Goal: Task Accomplishment & Management: Manage account settings

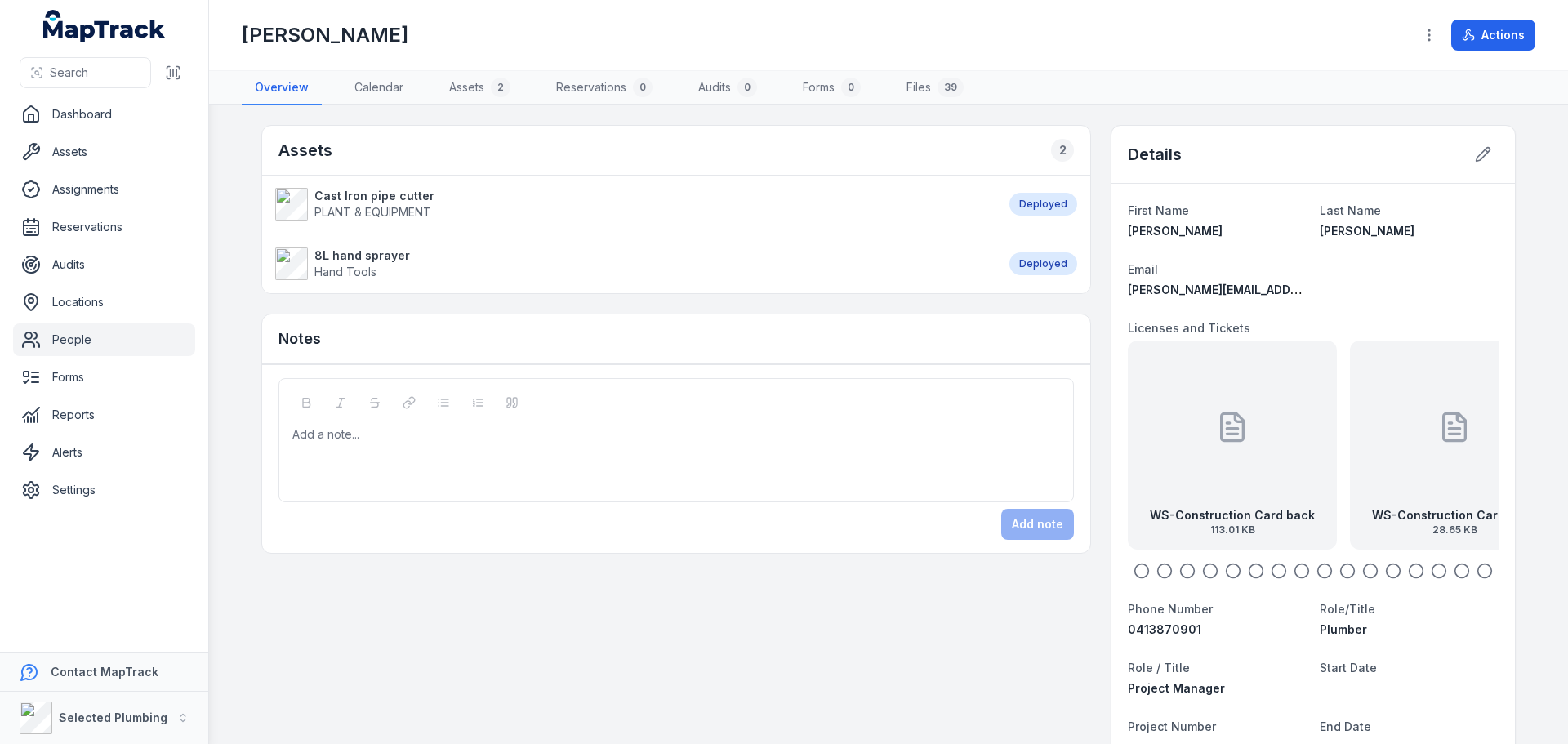
click at [1207, 566] on icon "button" at bounding box center [1210, 570] width 17 height 17
click at [1229, 569] on icon "button" at bounding box center [1233, 570] width 17 height 17
click at [1254, 566] on circle "button" at bounding box center [1256, 571] width 14 height 14
click at [1273, 567] on icon "button" at bounding box center [1278, 570] width 17 height 17
click at [1298, 565] on icon "button" at bounding box center [1302, 570] width 17 height 17
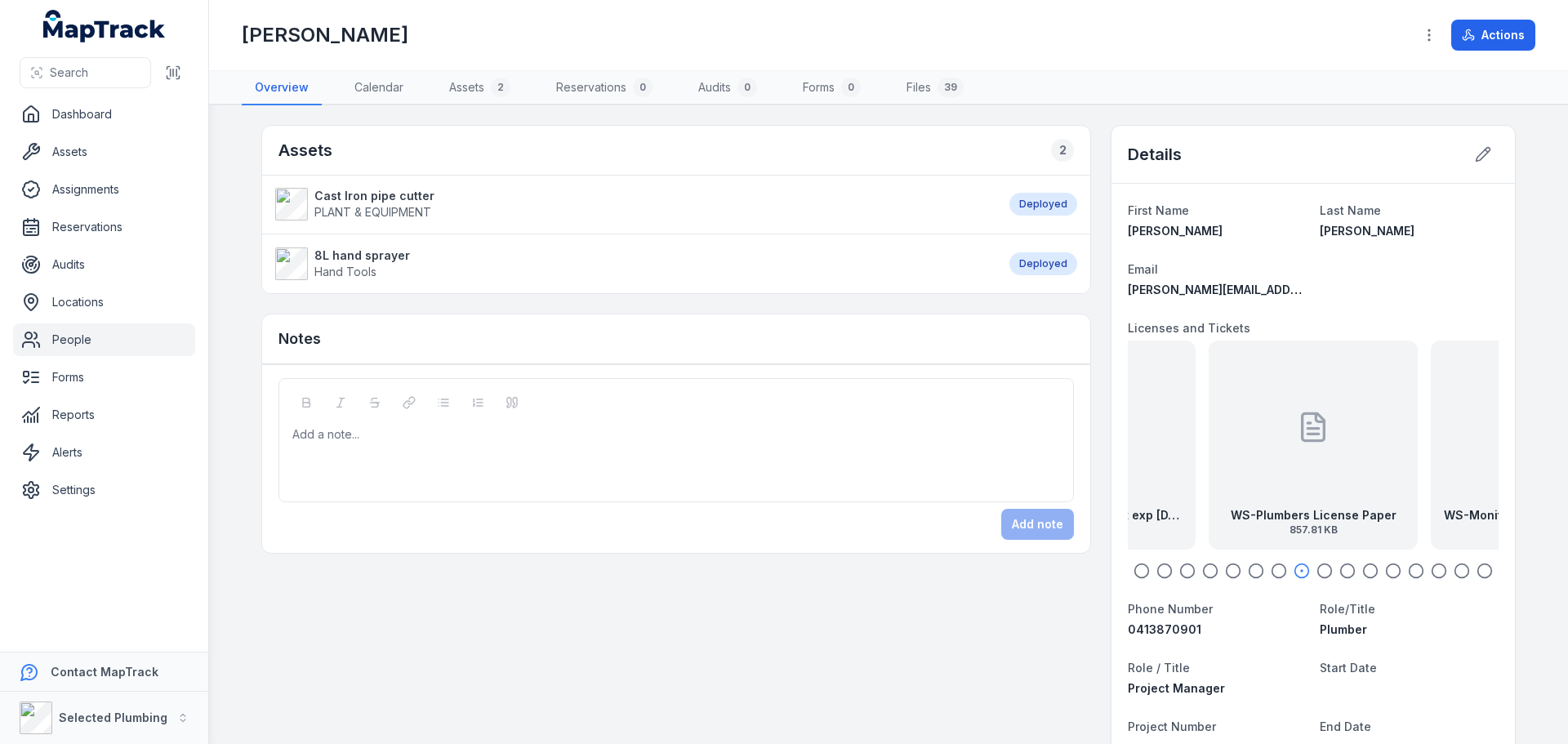
click at [1316, 568] on icon "button" at bounding box center [1324, 570] width 17 height 17
click at [1339, 566] on icon "button" at bounding box center [1347, 570] width 17 height 17
click at [1265, 445] on div "WS-Trench Support SOA 148.24 KB" at bounding box center [1312, 444] width 209 height 209
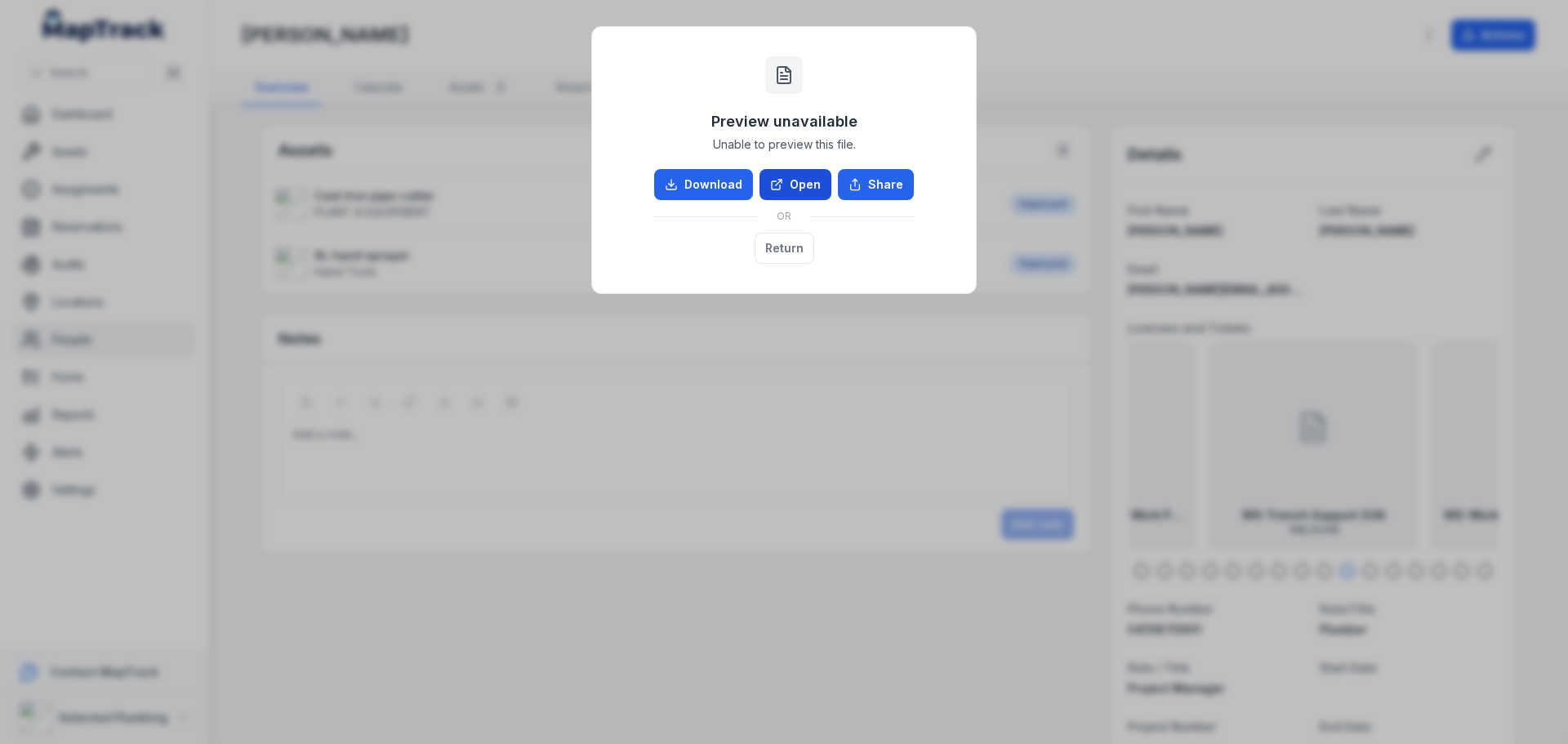
click at [800, 181] on link "Open" at bounding box center [794, 185] width 72 height 31
click at [789, 248] on button "Return" at bounding box center [784, 249] width 60 height 31
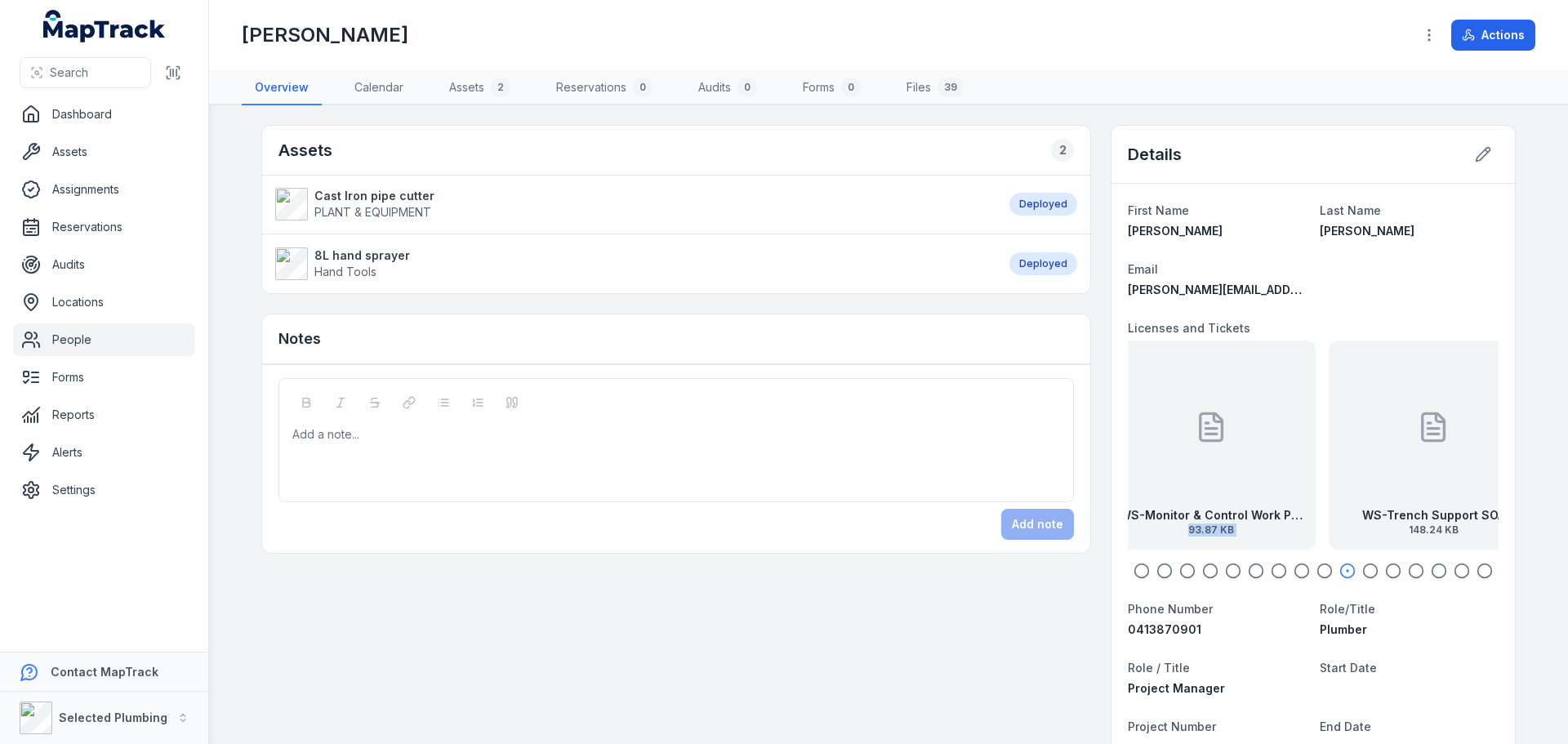
drag, startPoint x: 1165, startPoint y: 458, endPoint x: 1466, endPoint y: 461, distance: 301.0
drag, startPoint x: 1288, startPoint y: 470, endPoint x: 1363, endPoint y: 470, distance: 75.0
click at [1363, 470] on div "WS-Plumbers License Paper 857.81 KB" at bounding box center [1312, 444] width 209 height 209
click at [1294, 566] on icon "button" at bounding box center [1302, 570] width 17 height 17
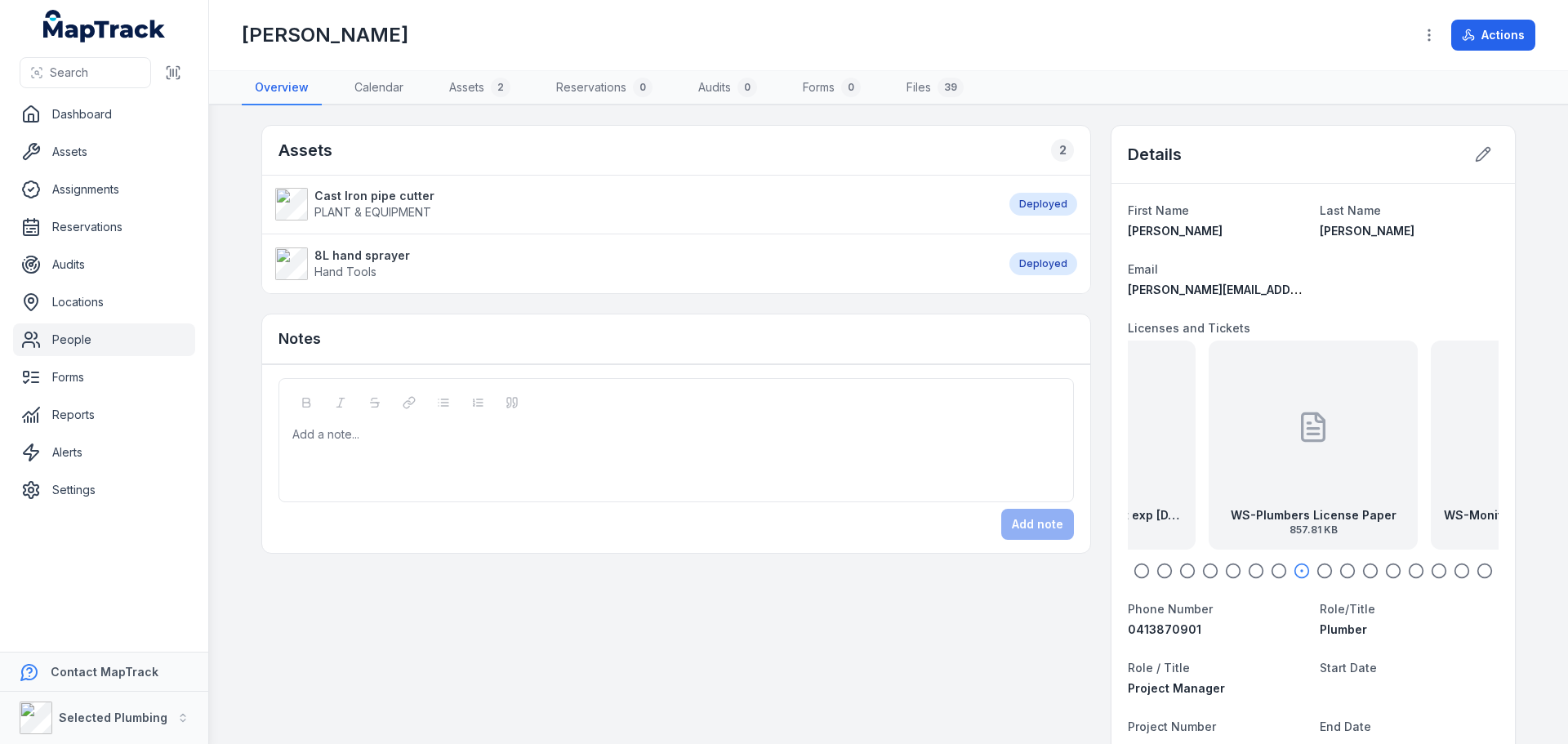
click at [1320, 566] on icon "button" at bounding box center [1324, 570] width 17 height 17
click at [1303, 511] on strong "WS-Monitor & Control Work Permits" at bounding box center [1313, 515] width 183 height 17
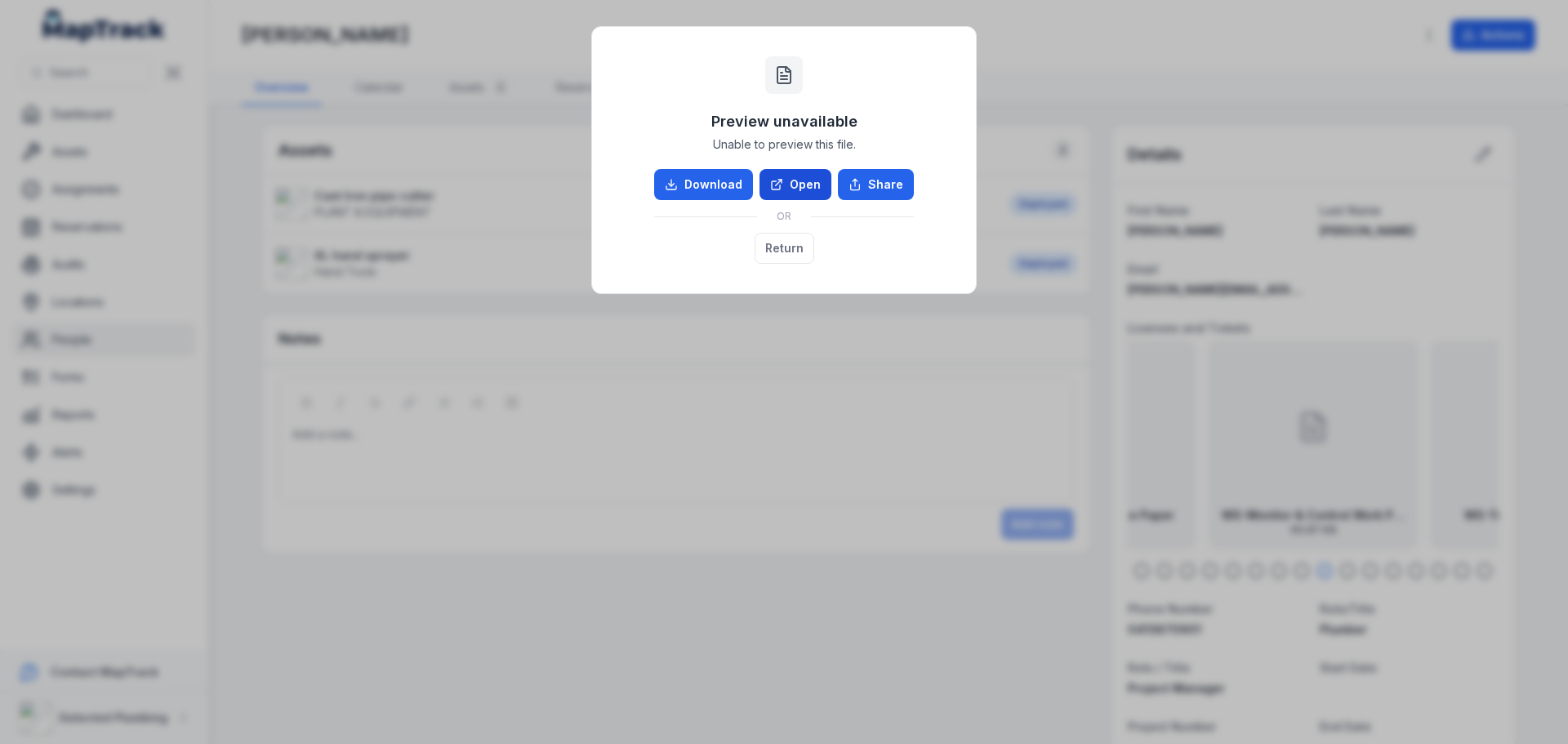
click at [811, 181] on link "Open" at bounding box center [794, 185] width 72 height 31
click at [799, 248] on button "Return" at bounding box center [784, 249] width 60 height 31
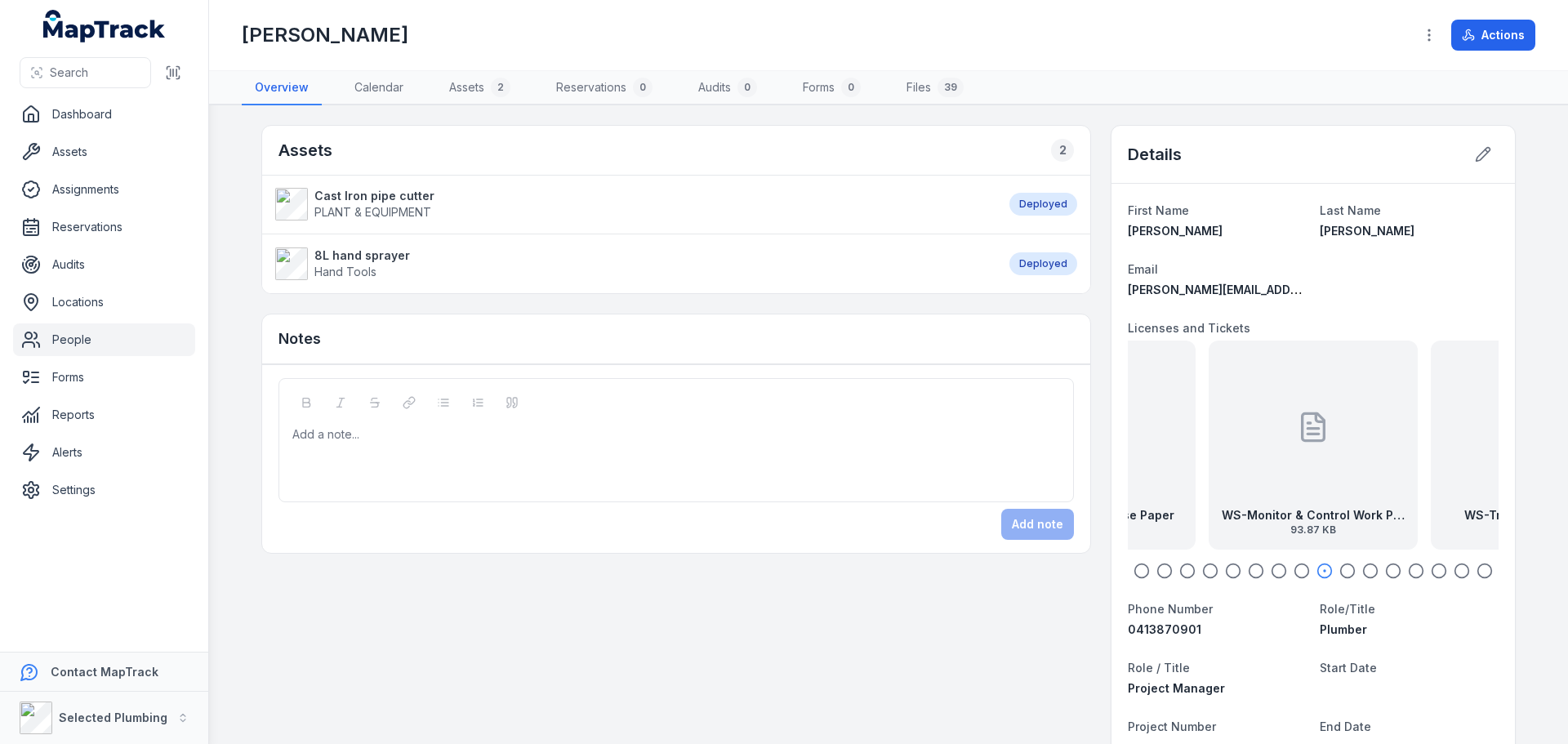
click at [1341, 569] on icon "button" at bounding box center [1347, 570] width 17 height 17
click at [1387, 571] on icon "button" at bounding box center [1393, 570] width 17 height 17
click at [1348, 569] on circle "button" at bounding box center [1348, 571] width 14 height 14
drag, startPoint x: 1434, startPoint y: 511, endPoint x: 1256, endPoint y: 503, distance: 178.2
click at [1274, 503] on div "WS-Work in Accordance with an Issued Permit 93.87 KB" at bounding box center [1378, 444] width 209 height 209
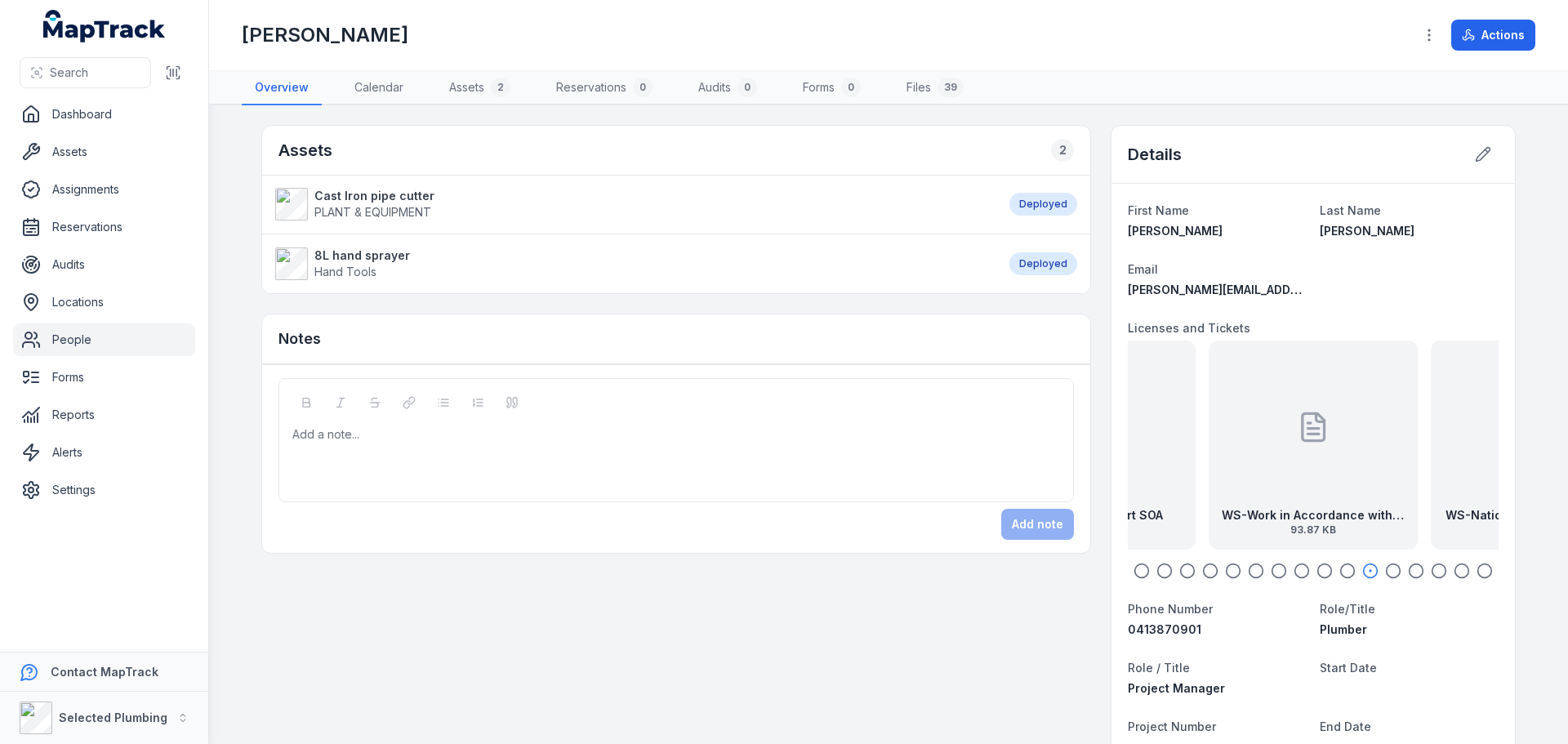
click at [1265, 493] on div "WS-Work in Accordance with an Issued Permit 93.87 KB" at bounding box center [1312, 444] width 209 height 209
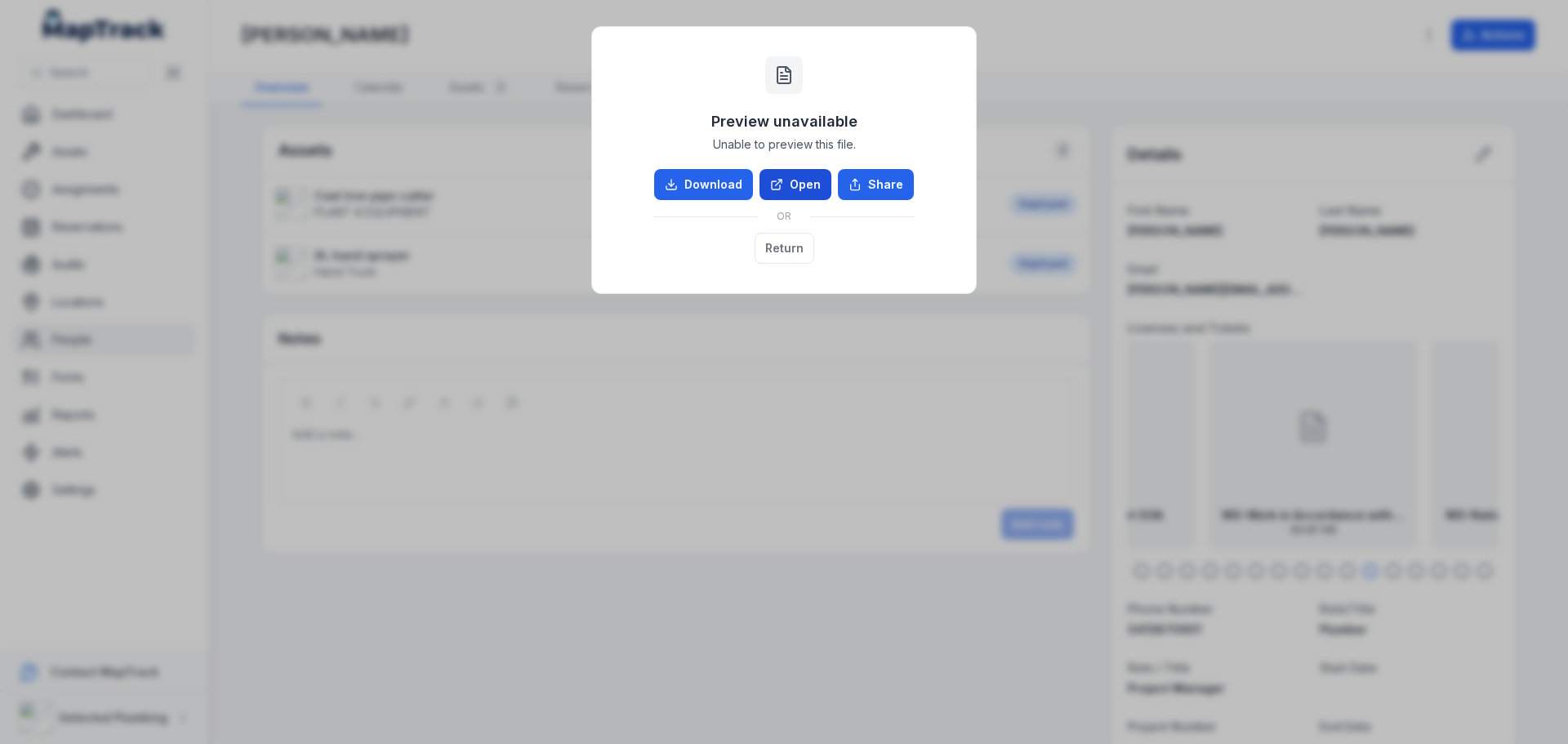
click at [795, 174] on link "Open" at bounding box center [794, 185] width 72 height 31
click at [778, 239] on button "Return" at bounding box center [784, 249] width 60 height 31
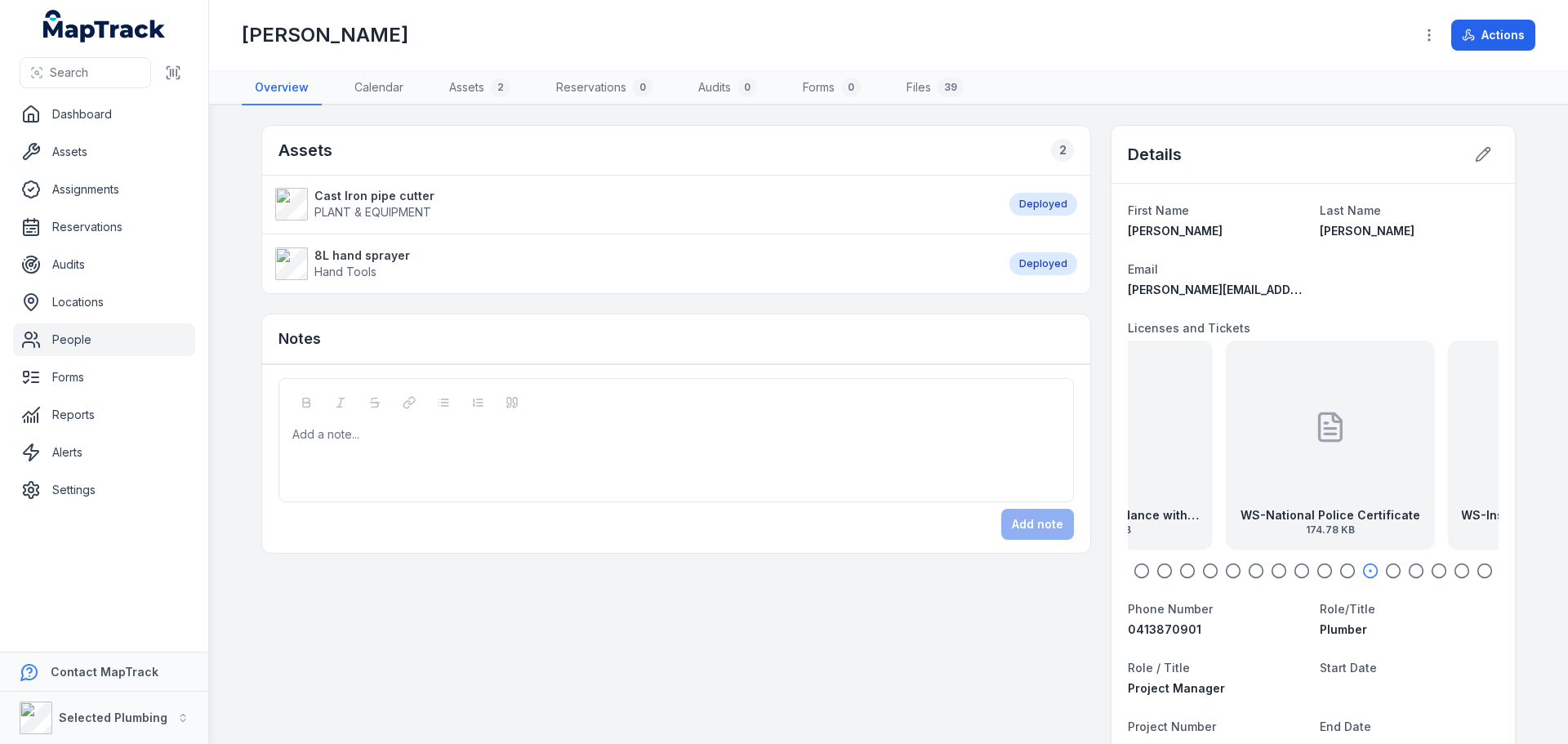
drag, startPoint x: 1466, startPoint y: 503, endPoint x: 1211, endPoint y: 507, distance: 255.0
click at [1226, 507] on div "WS-National Police Certificate 174.78 KB" at bounding box center [1330, 444] width 209 height 209
click at [1300, 484] on div at bounding box center [1312, 428] width 32 height 147
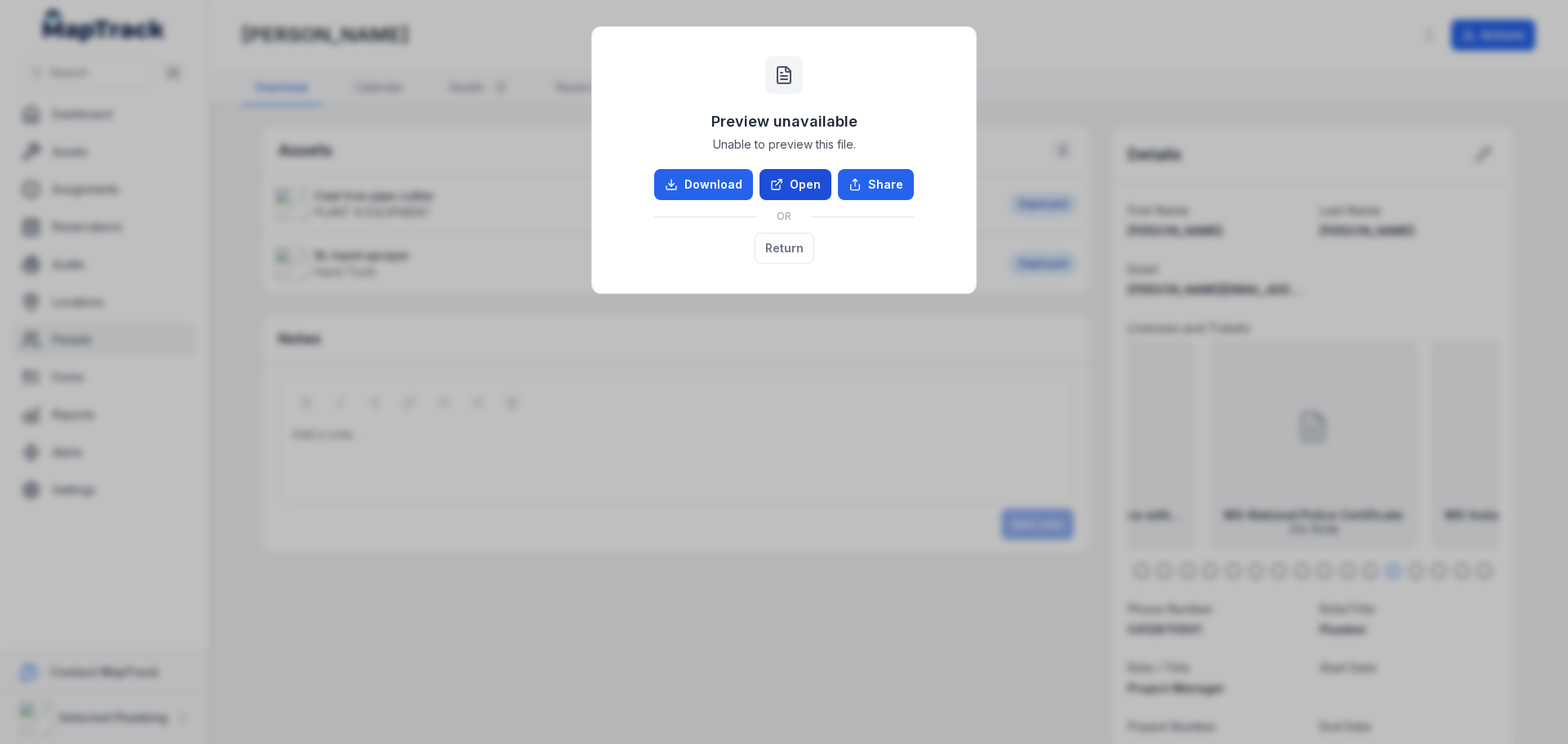
click at [812, 177] on link "Open" at bounding box center [794, 185] width 72 height 31
click at [792, 259] on button "Return" at bounding box center [784, 249] width 60 height 31
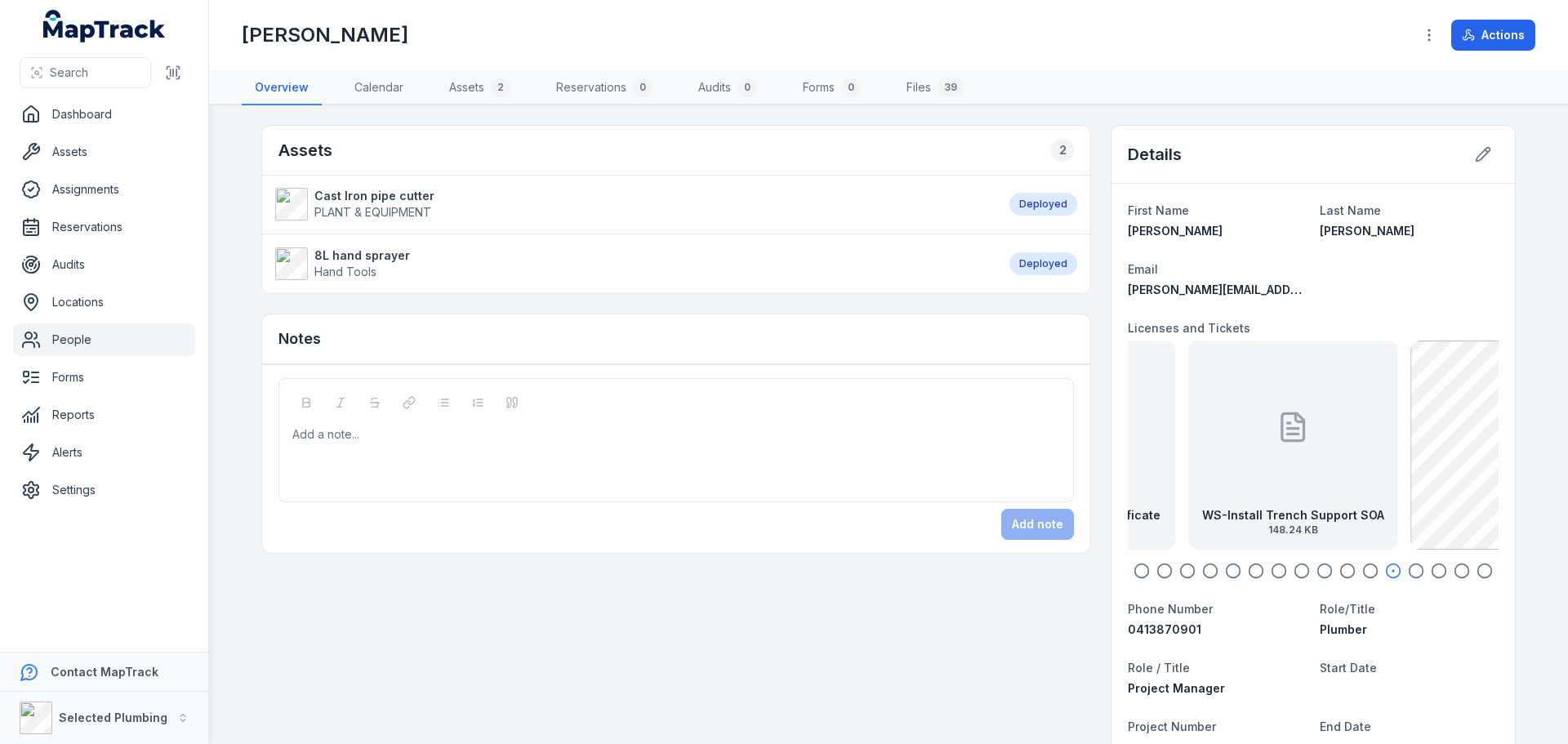
drag, startPoint x: 1453, startPoint y: 507, endPoint x: 1208, endPoint y: 488, distance: 245.7
click at [1208, 488] on div "WS-Install Trench Support SOA 148.24 KB" at bounding box center [1292, 444] width 209 height 209
click at [1277, 476] on div "WS-Install Trench Support SOA 148.24 KB" at bounding box center [1312, 444] width 209 height 209
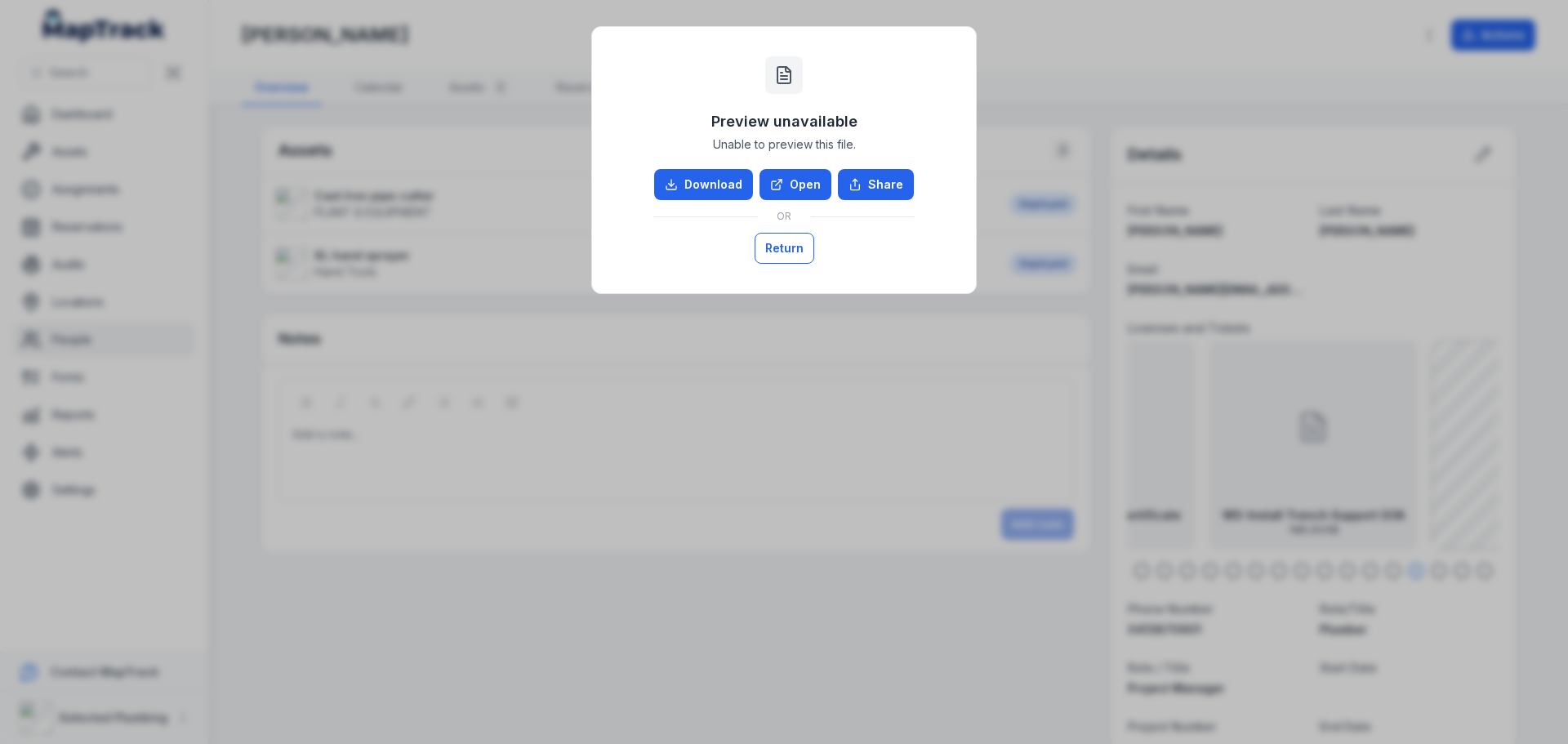
click at [782, 239] on button "Return" at bounding box center [784, 249] width 60 height 31
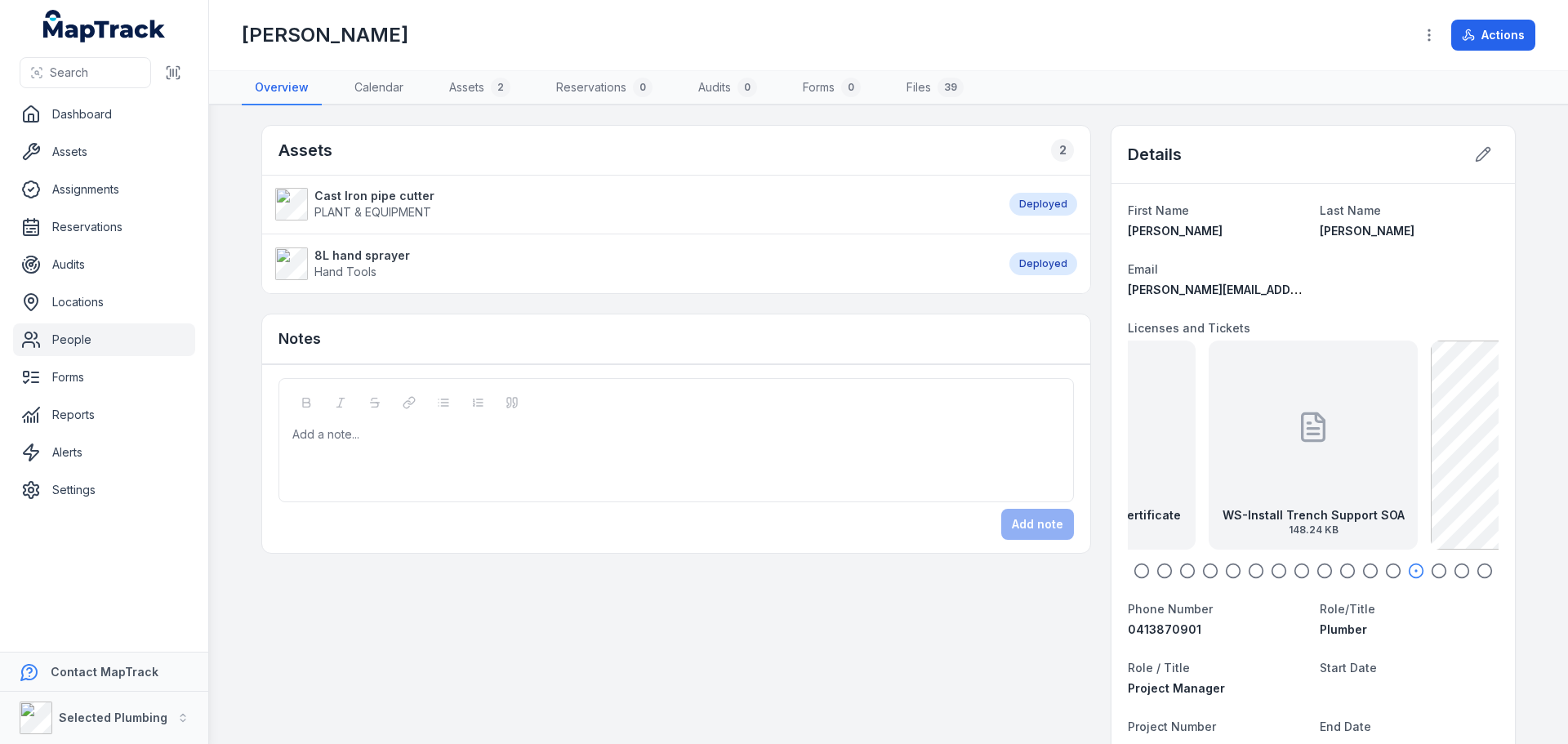
click at [1235, 459] on div "WS-Install Trench Support SOA 148.24 KB" at bounding box center [1312, 444] width 209 height 209
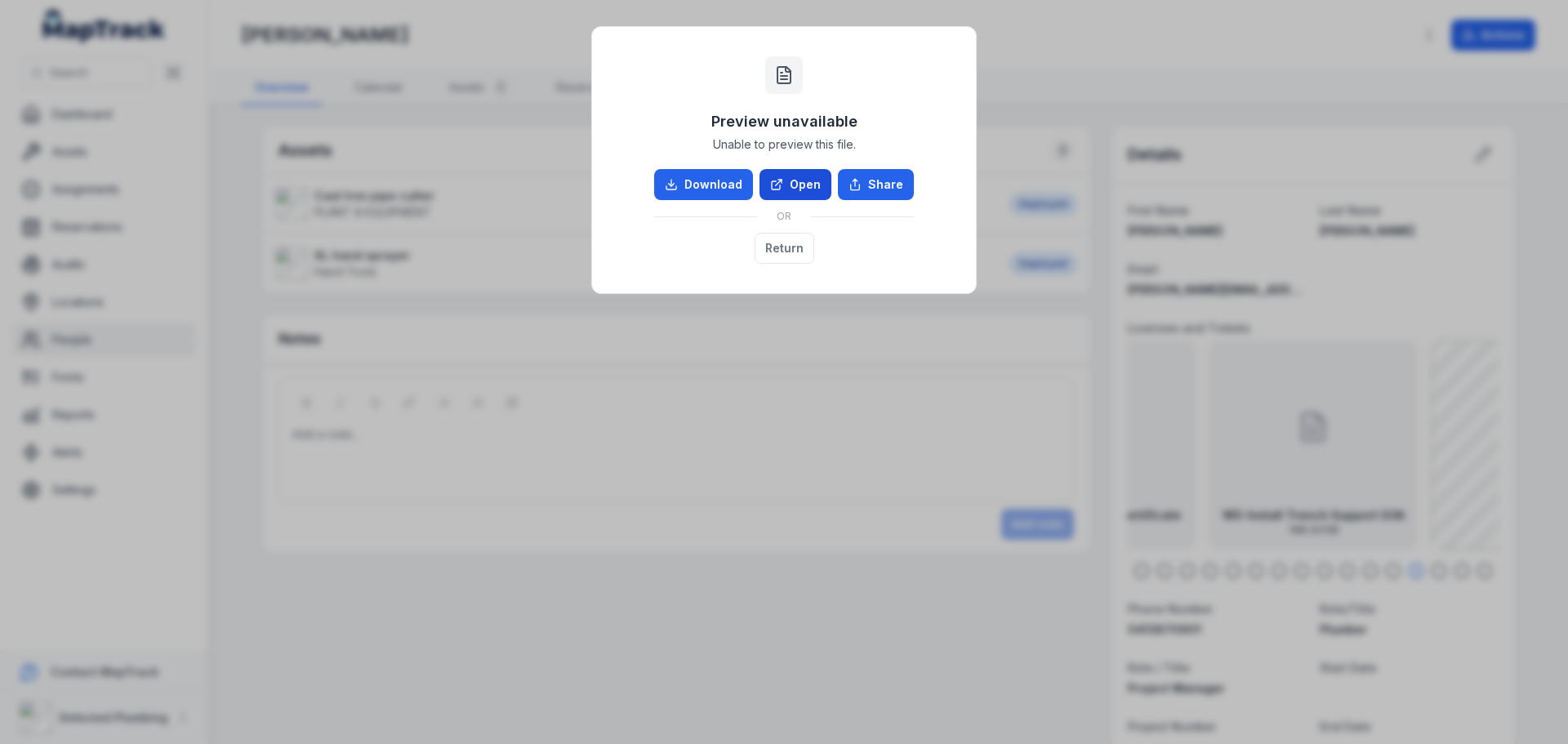
click at [784, 178] on icon at bounding box center [776, 184] width 13 height 13
click at [790, 240] on button "Return" at bounding box center [784, 249] width 60 height 31
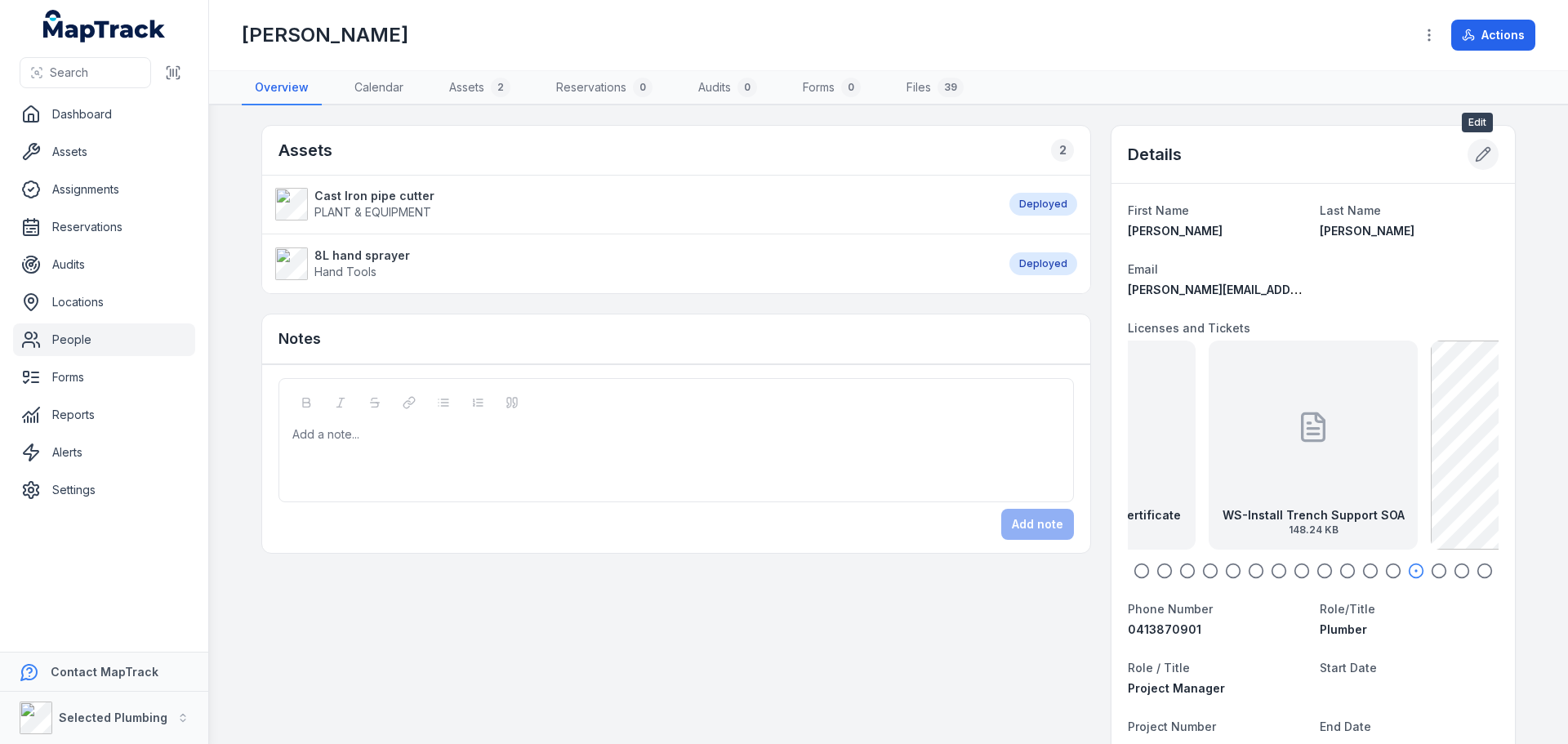
click at [1475, 153] on icon at bounding box center [1482, 154] width 17 height 17
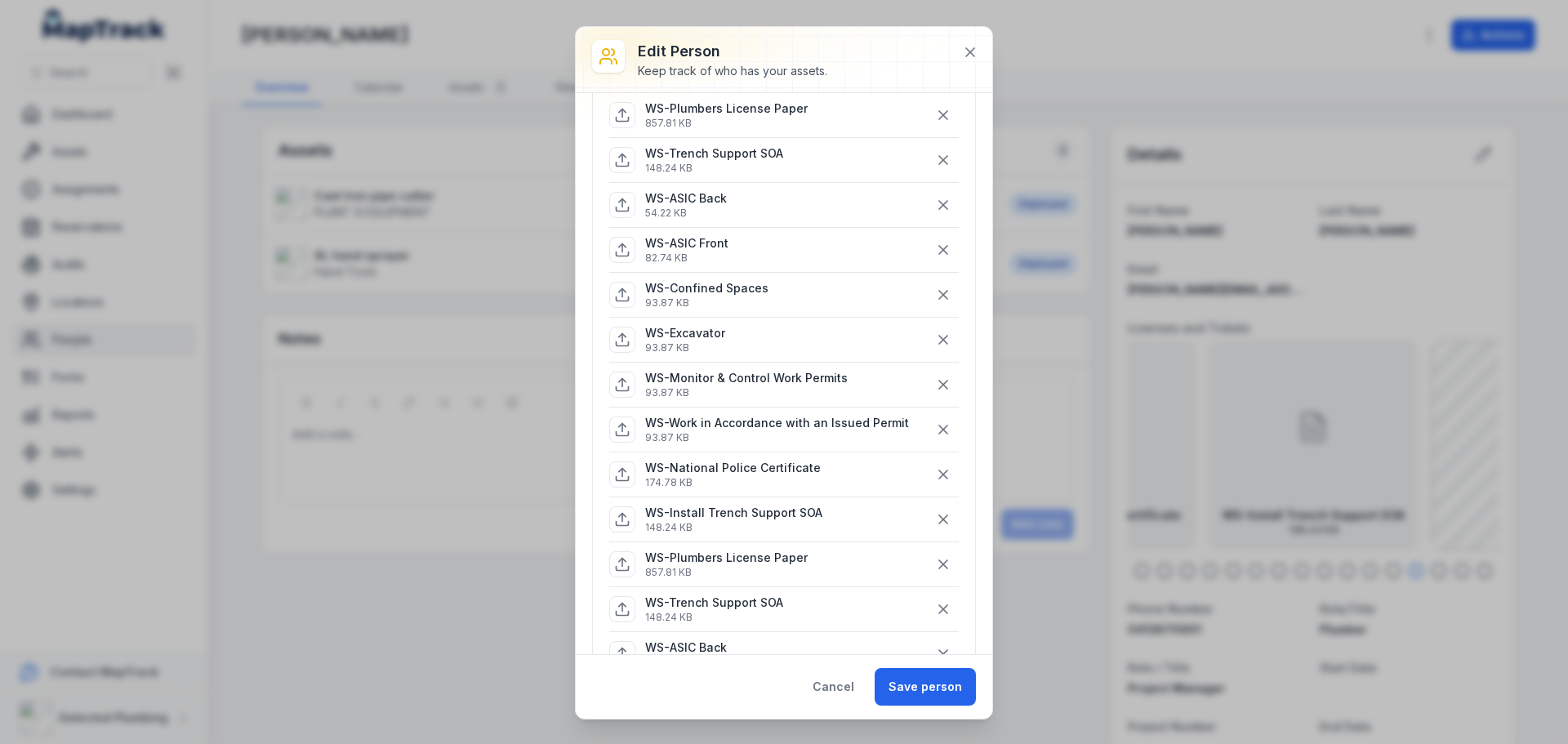
scroll to position [245, 0]
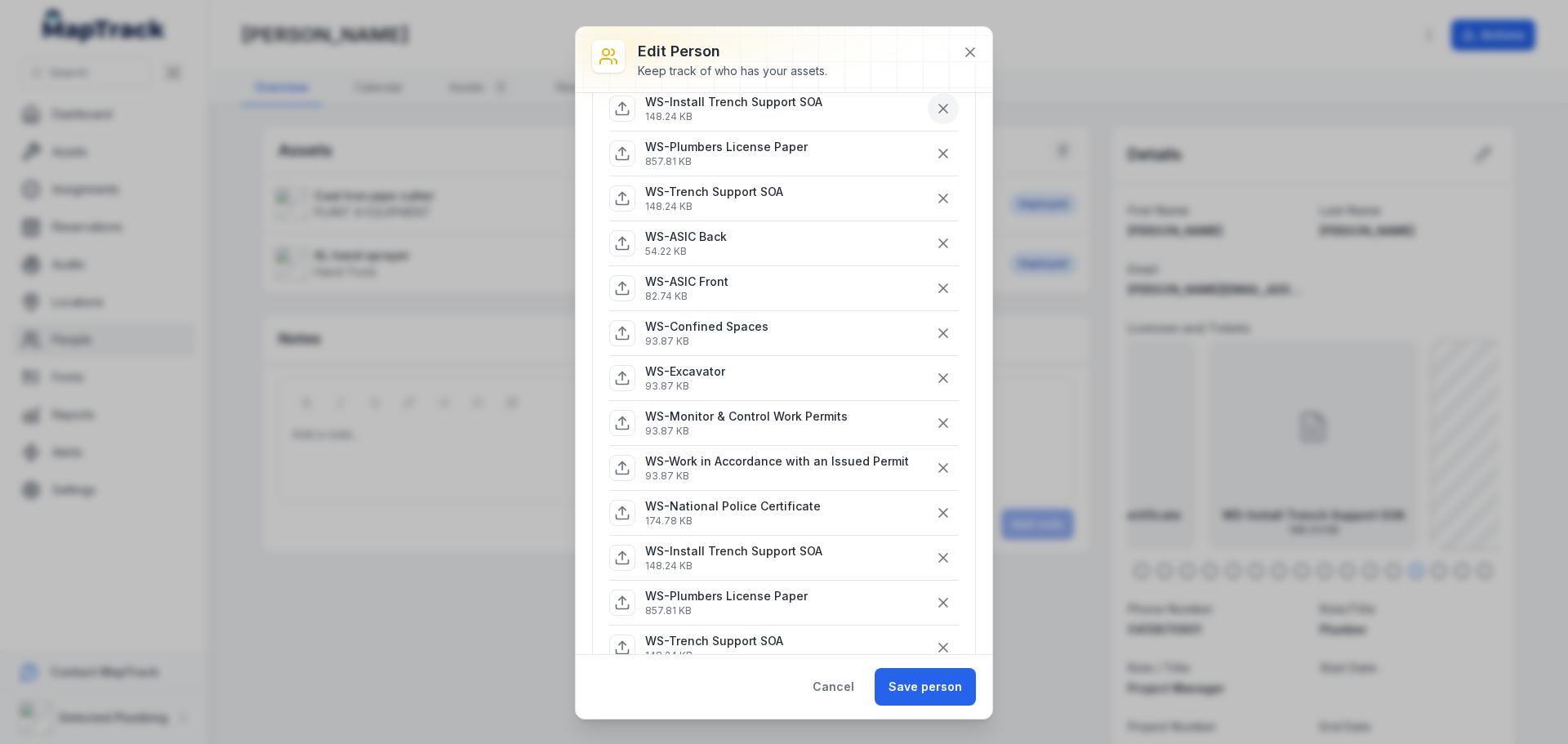
click at [939, 113] on icon "button" at bounding box center [943, 108] width 8 height 8
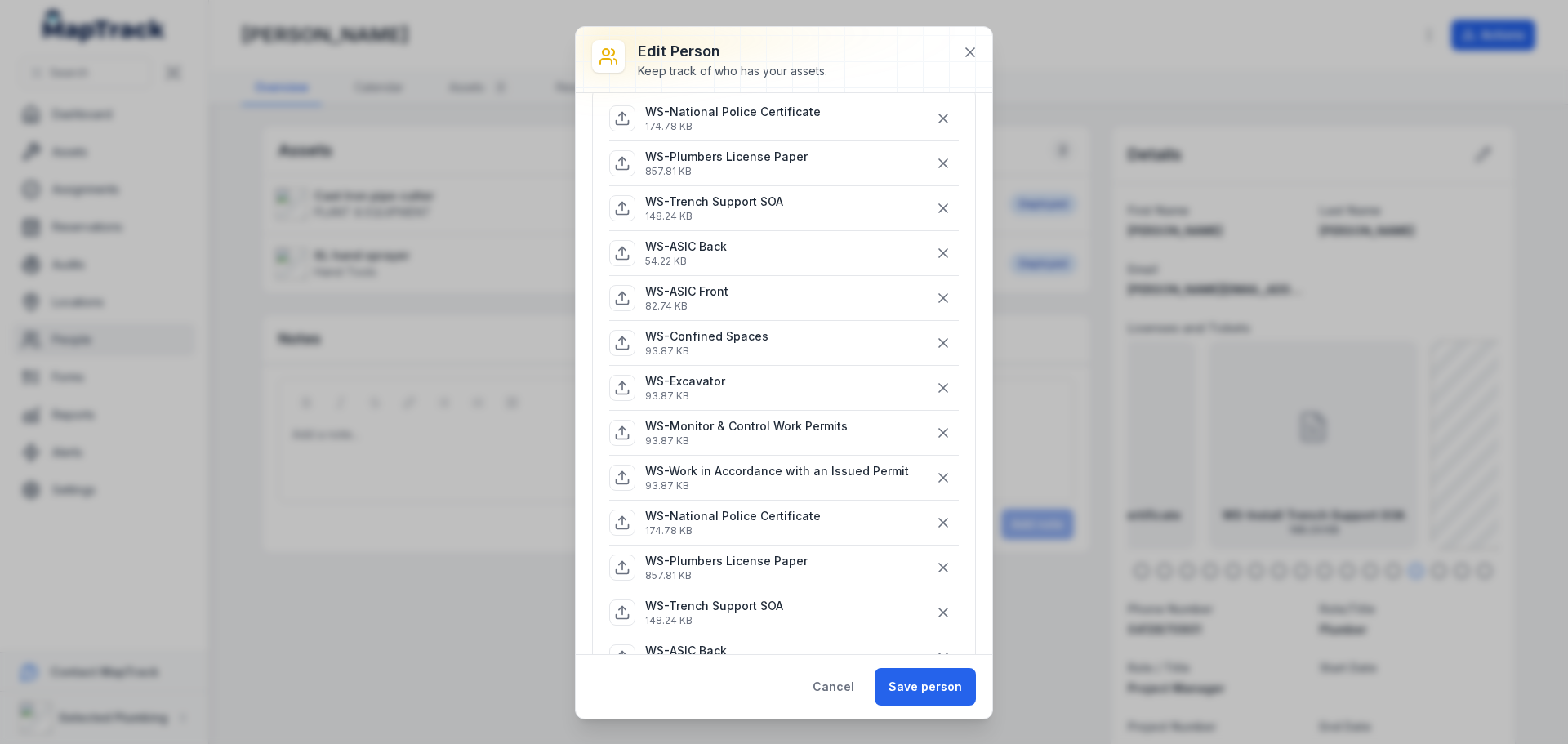
scroll to position [163, 0]
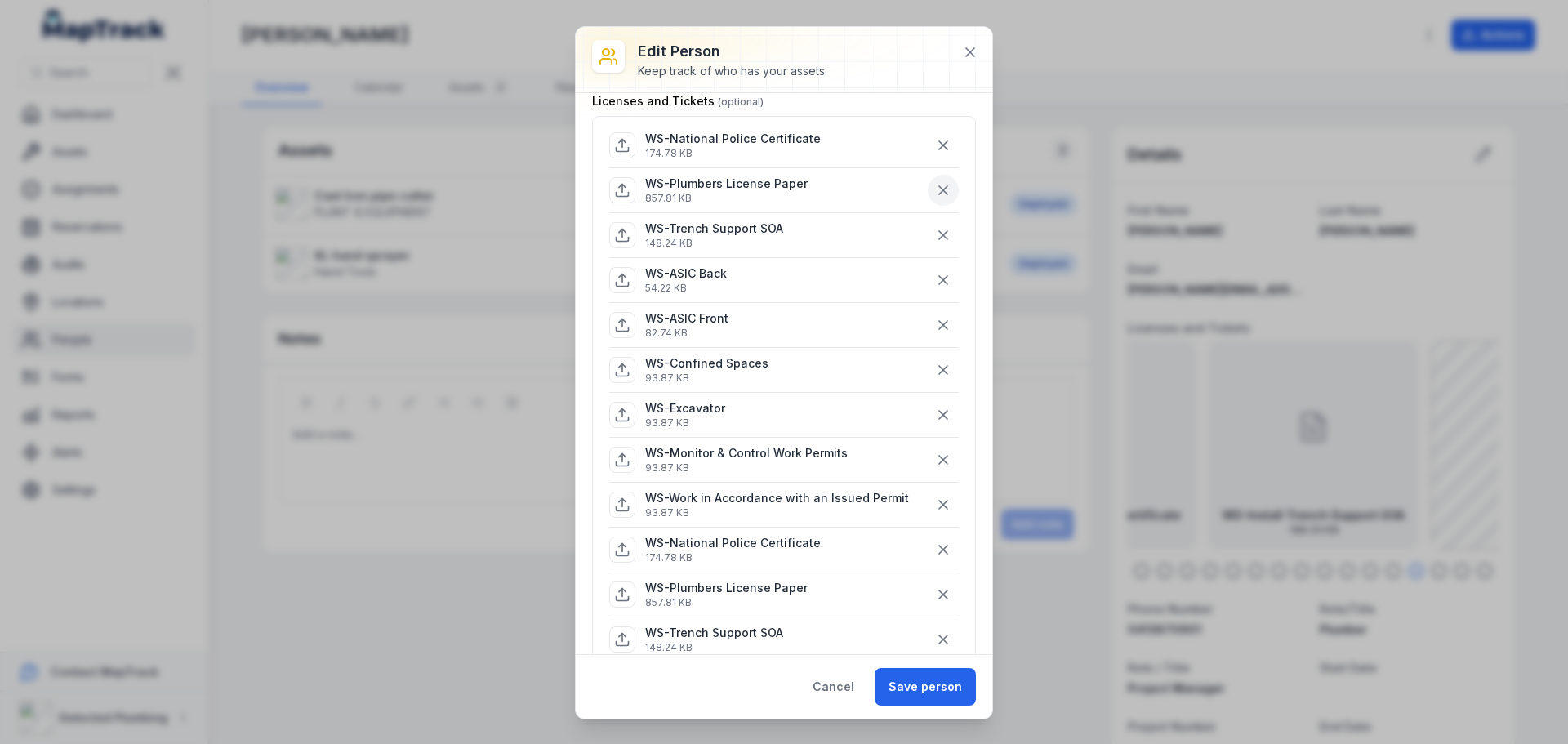
click at [935, 191] on icon "button" at bounding box center [943, 190] width 17 height 17
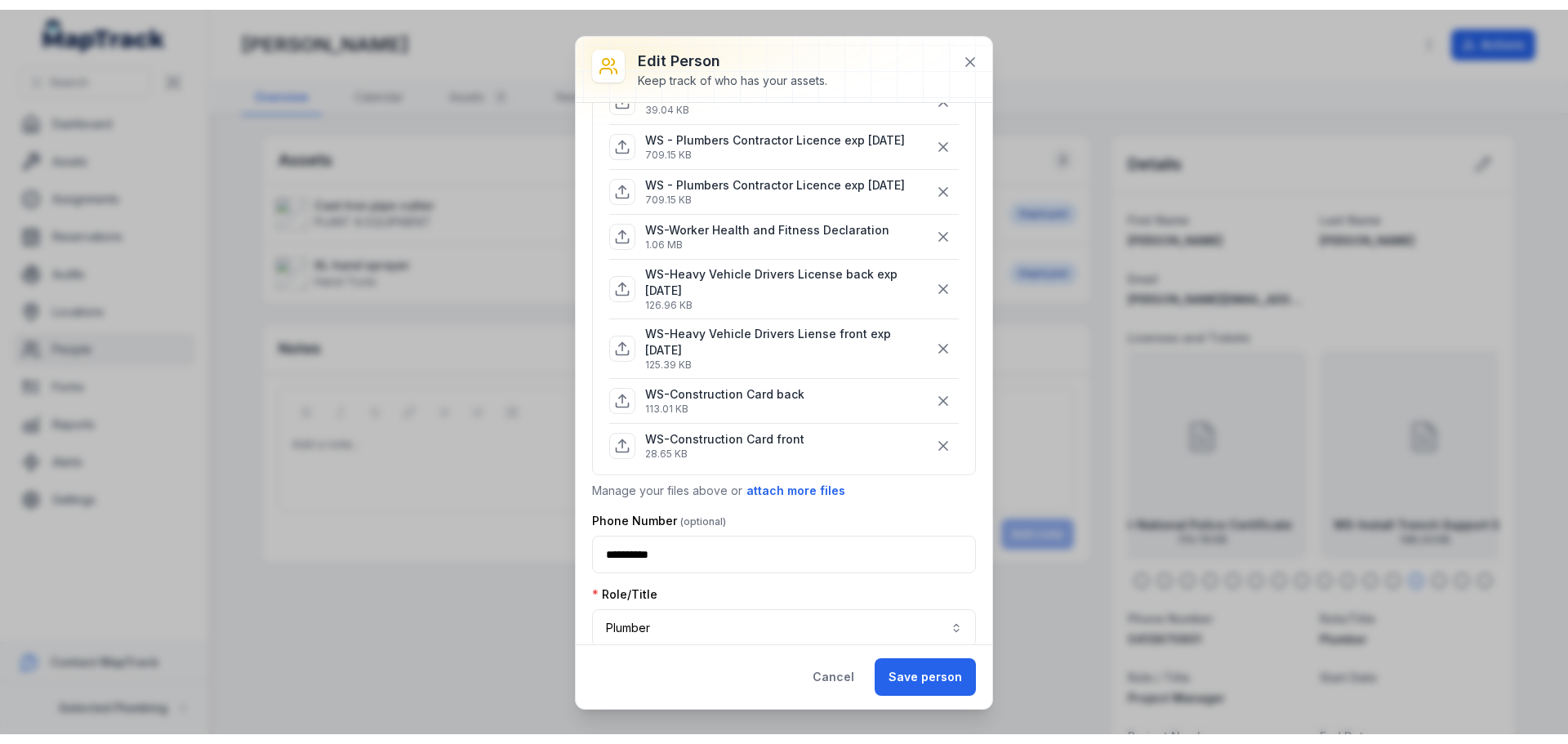
scroll to position [980, 0]
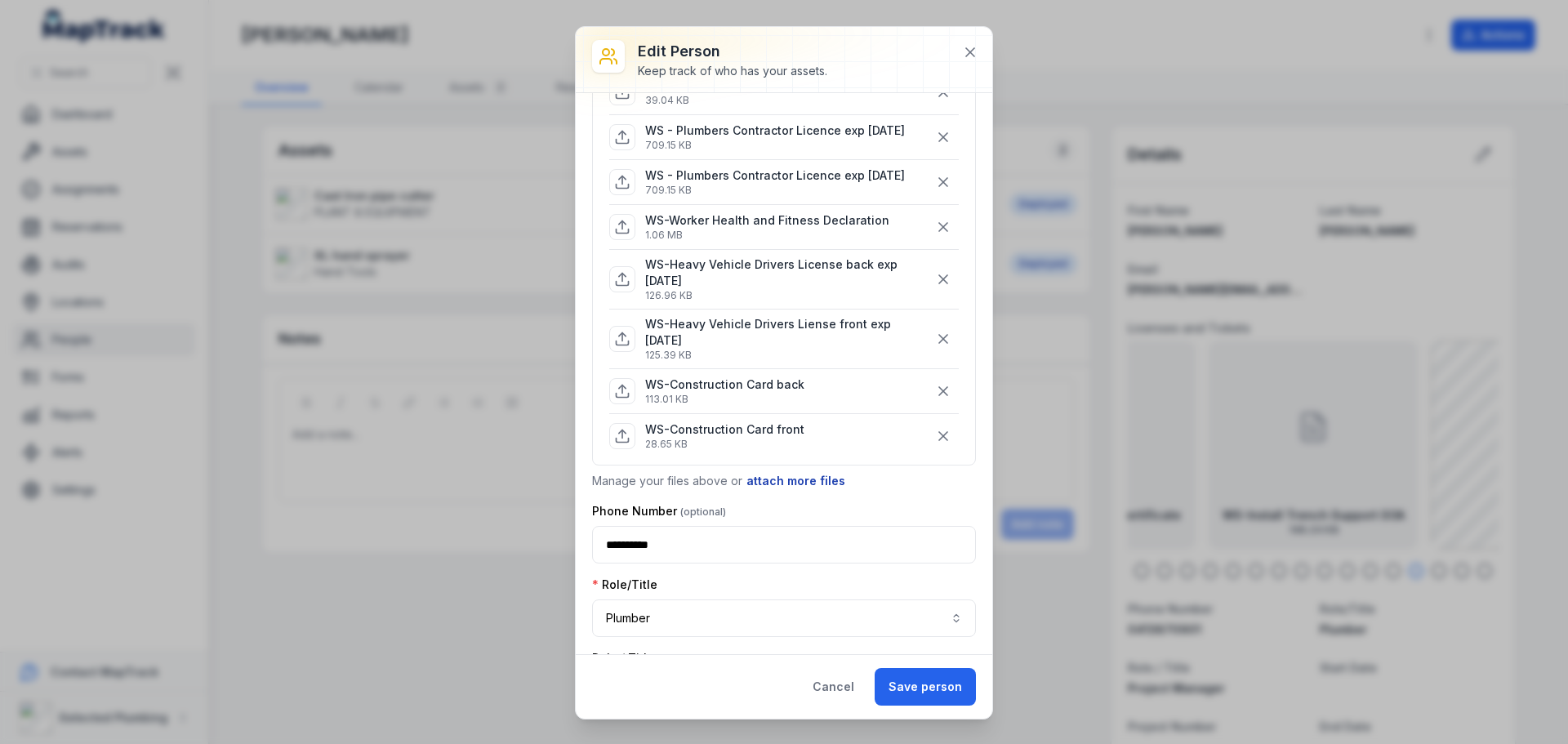
click at [796, 489] on button "attach more files" at bounding box center [795, 481] width 100 height 18
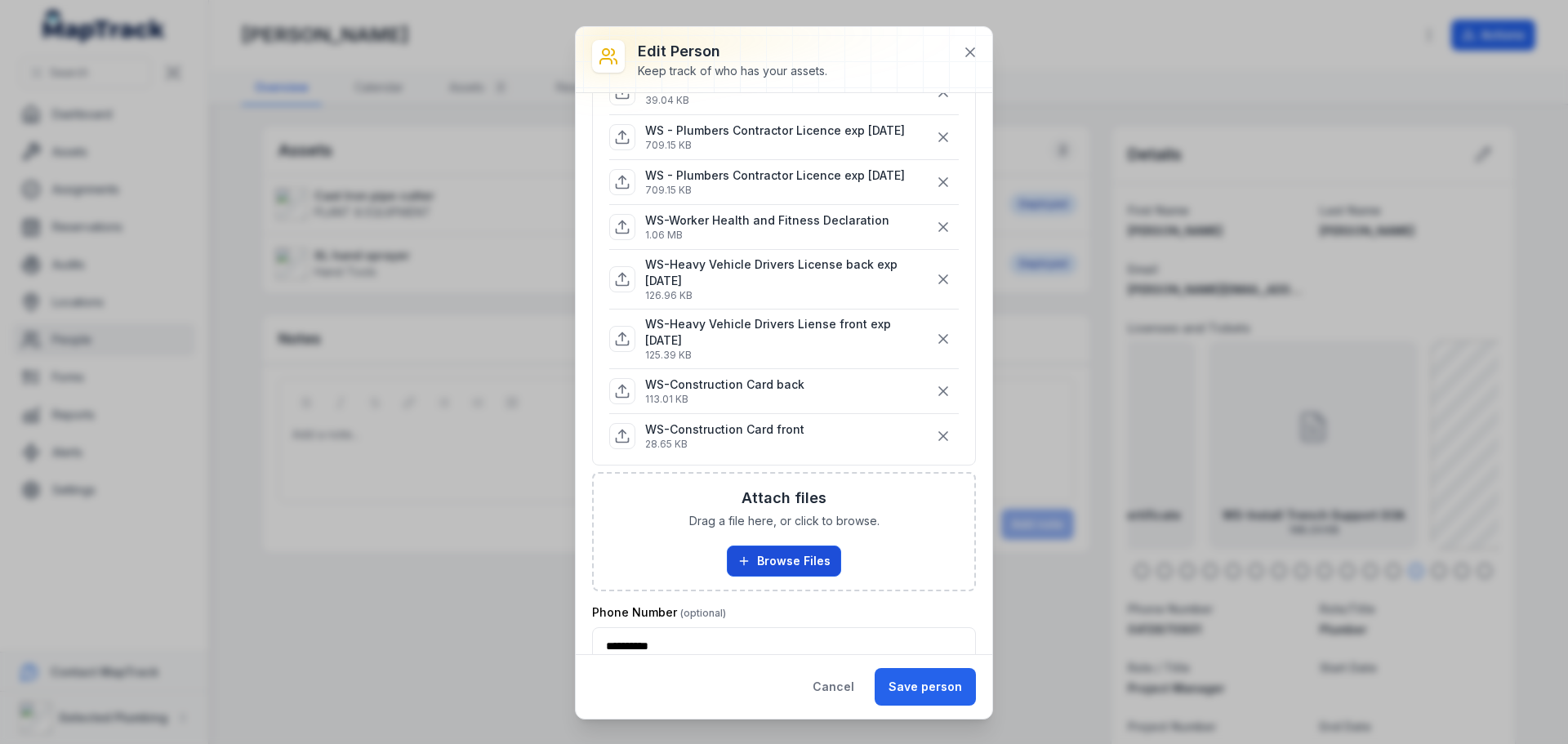
click at [797, 576] on button "Browse Files" at bounding box center [784, 561] width 114 height 31
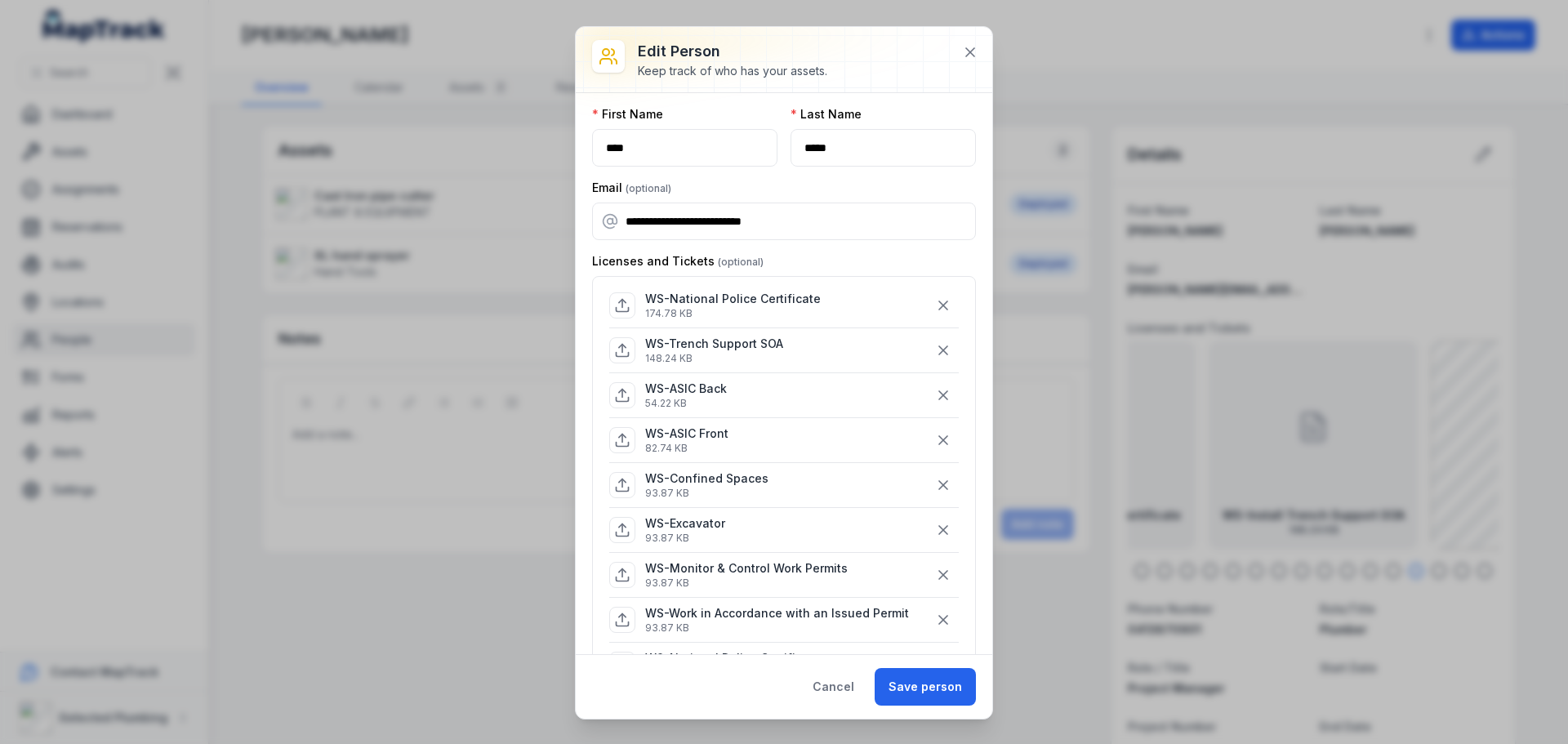
scroll to position [0, 0]
click at [935, 306] on icon "button" at bounding box center [943, 309] width 17 height 17
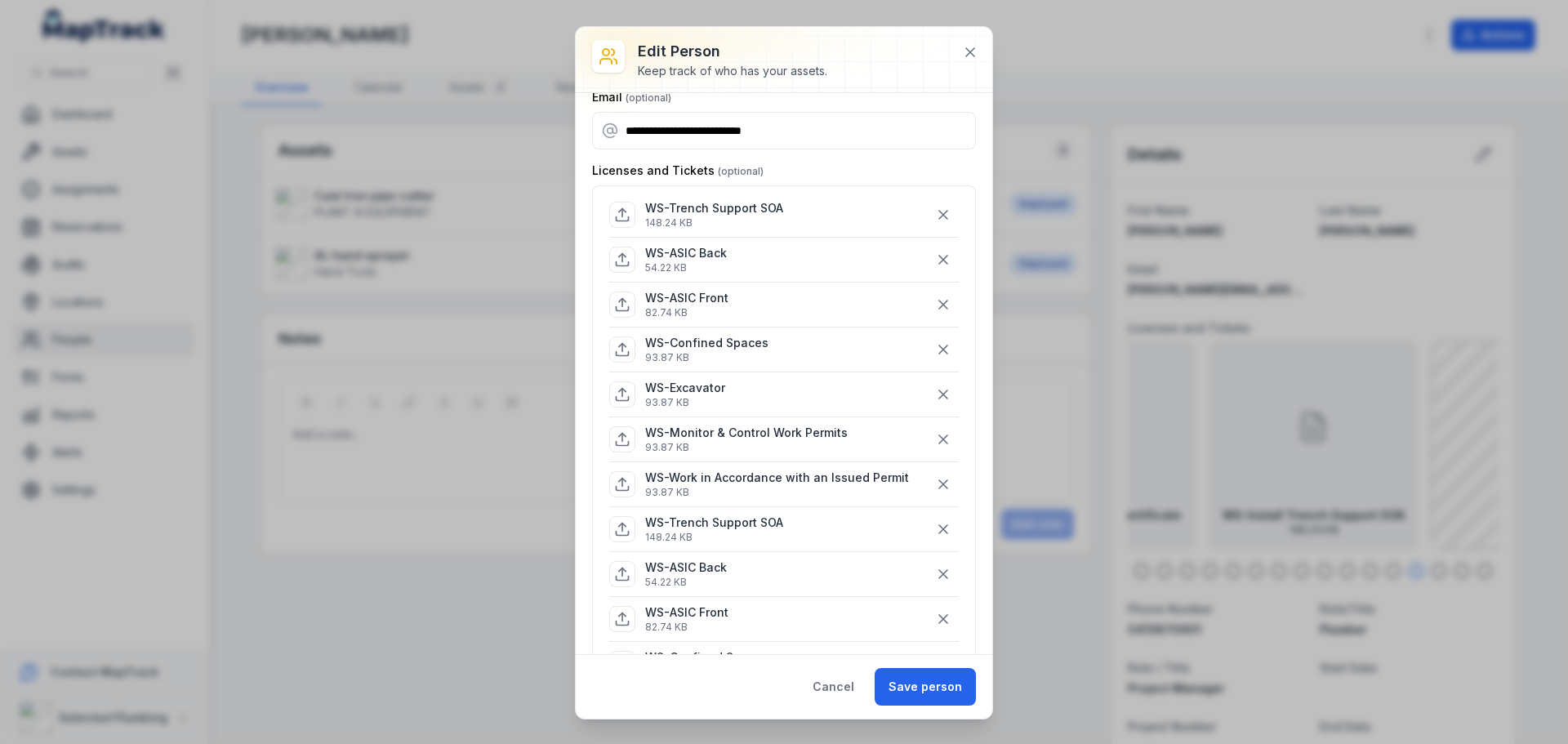
scroll to position [82, 0]
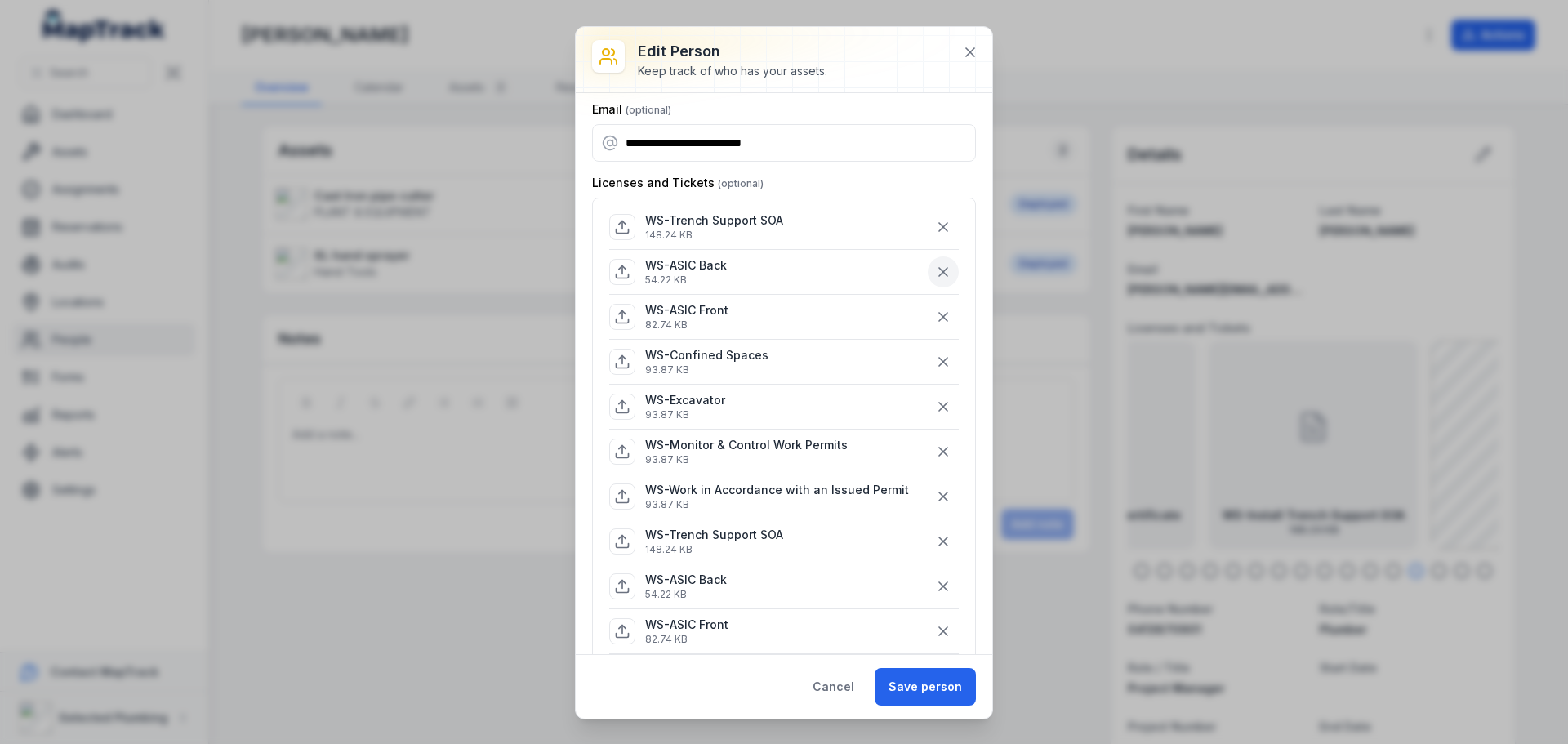
click at [935, 267] on icon "button" at bounding box center [943, 271] width 17 height 17
click at [935, 266] on icon "button" at bounding box center [943, 271] width 17 height 17
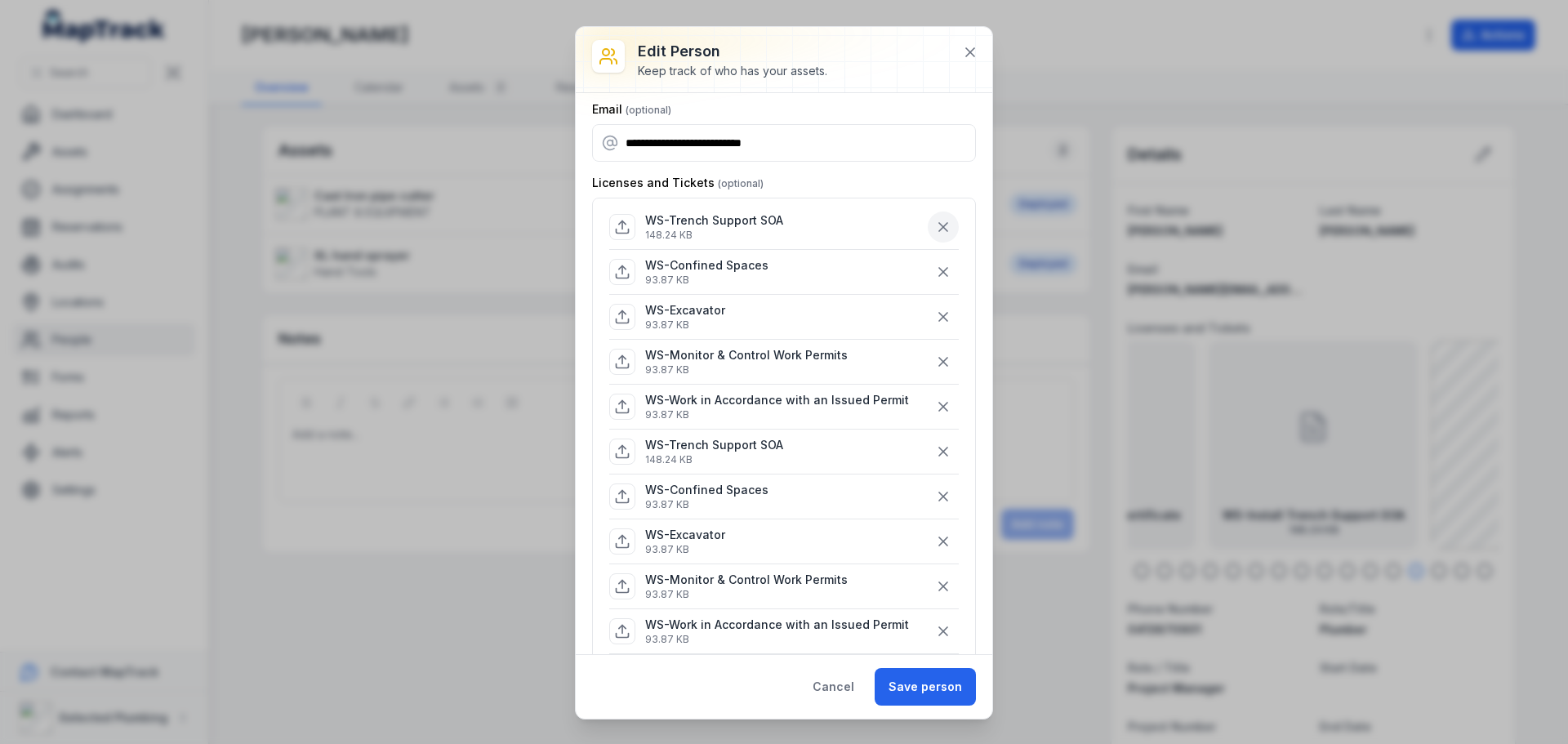
click at [935, 225] on icon "button" at bounding box center [943, 227] width 17 height 17
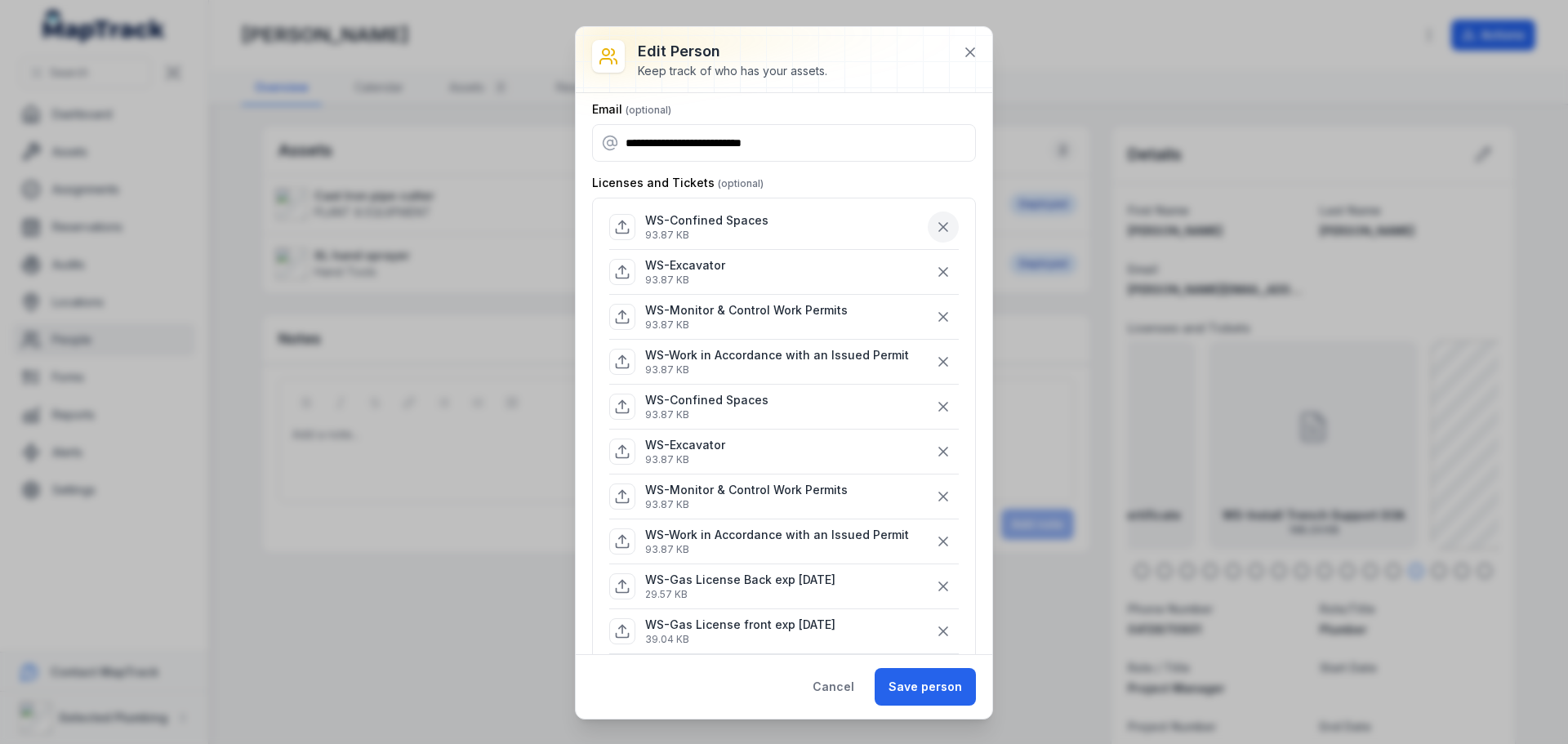
click at [935, 219] on icon "button" at bounding box center [943, 227] width 17 height 17
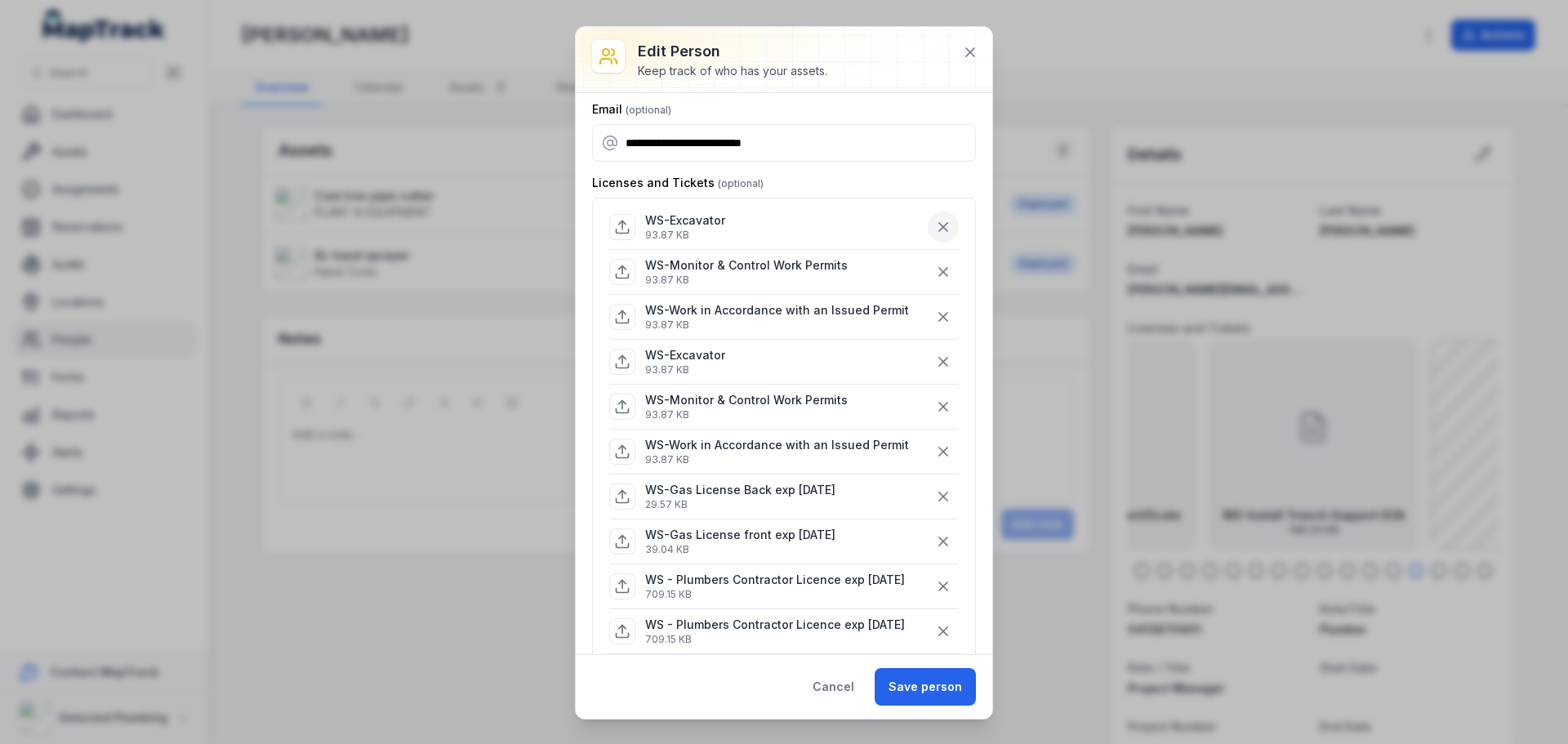
click at [935, 219] on icon "button" at bounding box center [943, 227] width 17 height 17
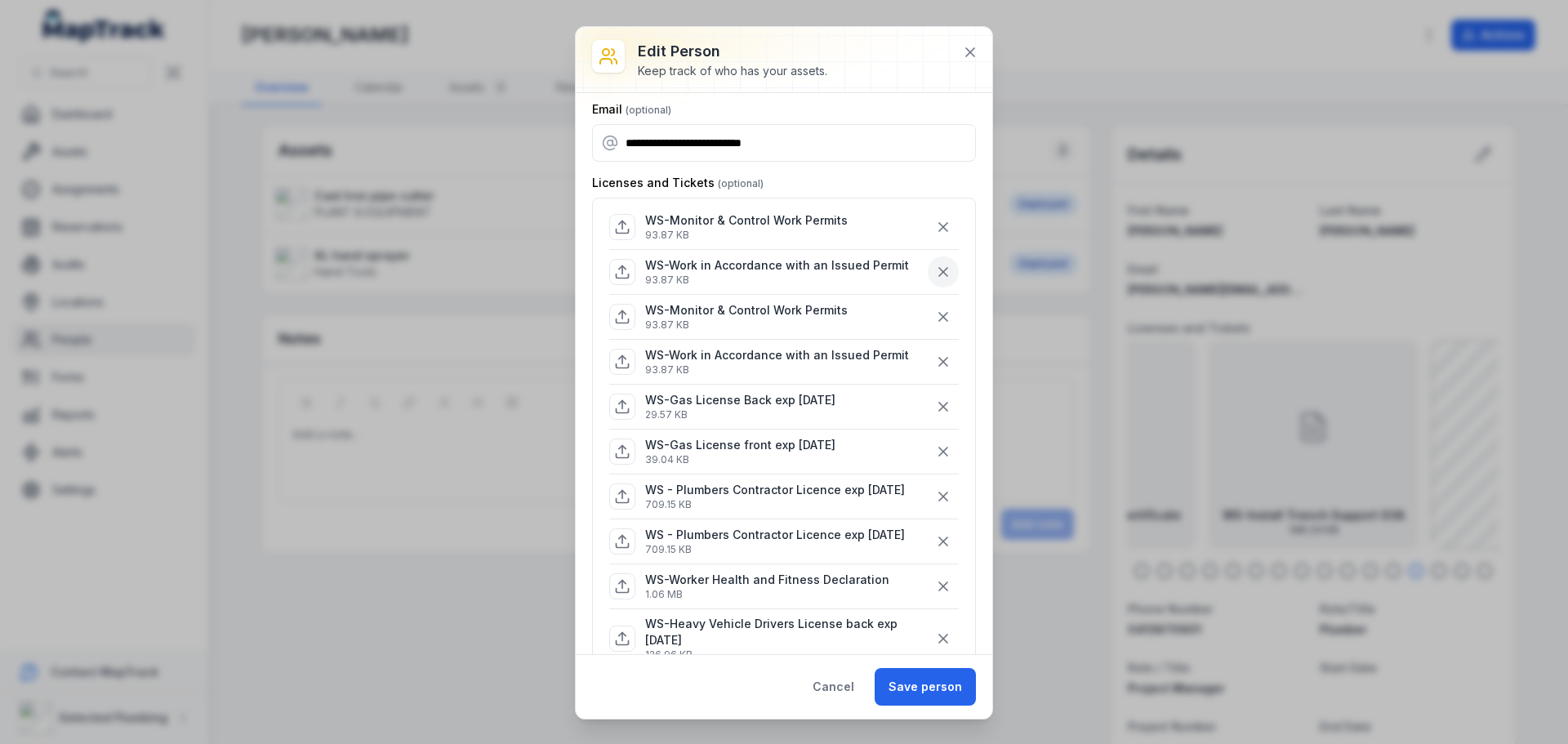
click at [928, 267] on button "button" at bounding box center [944, 272] width 31 height 31
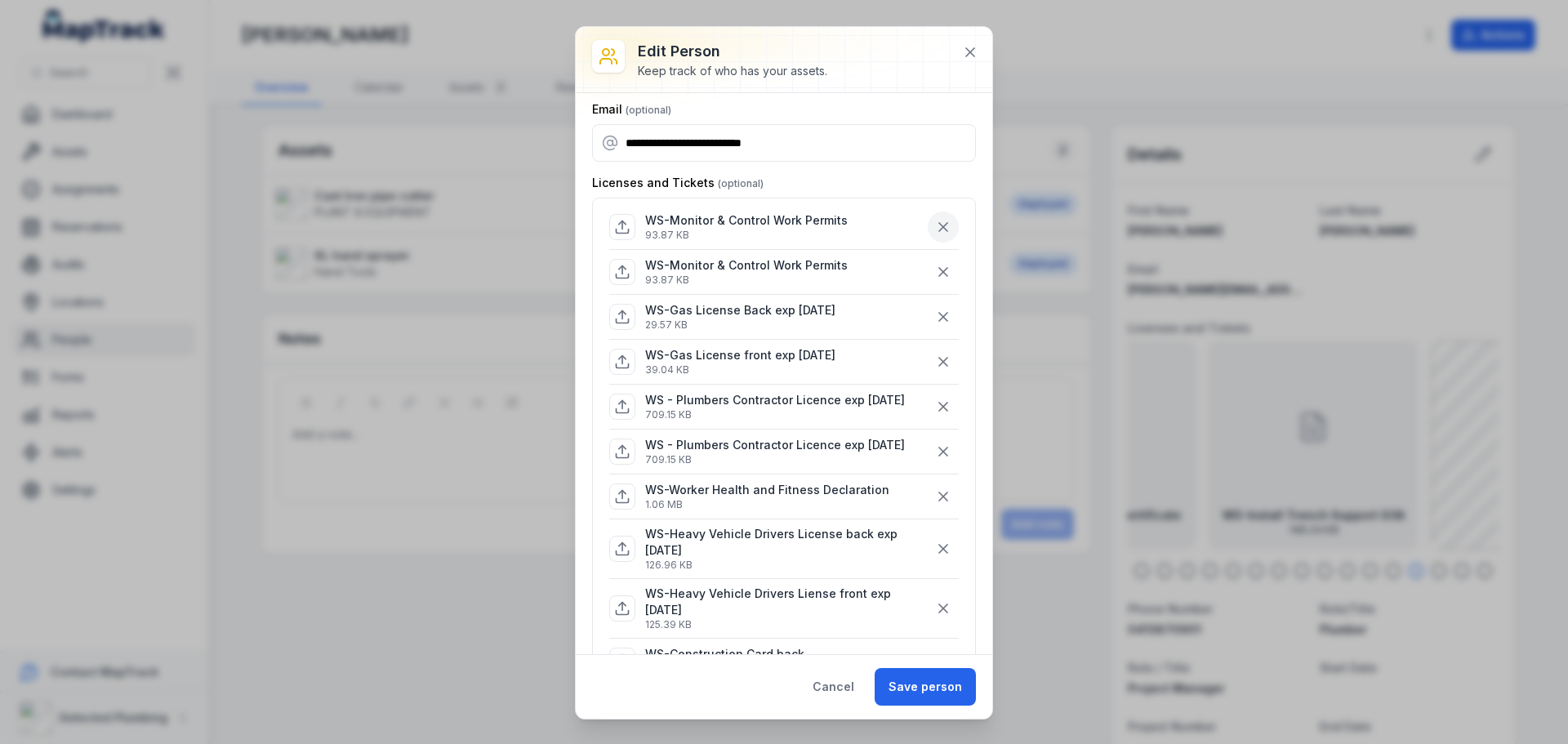
click at [939, 228] on icon "button" at bounding box center [943, 227] width 8 height 8
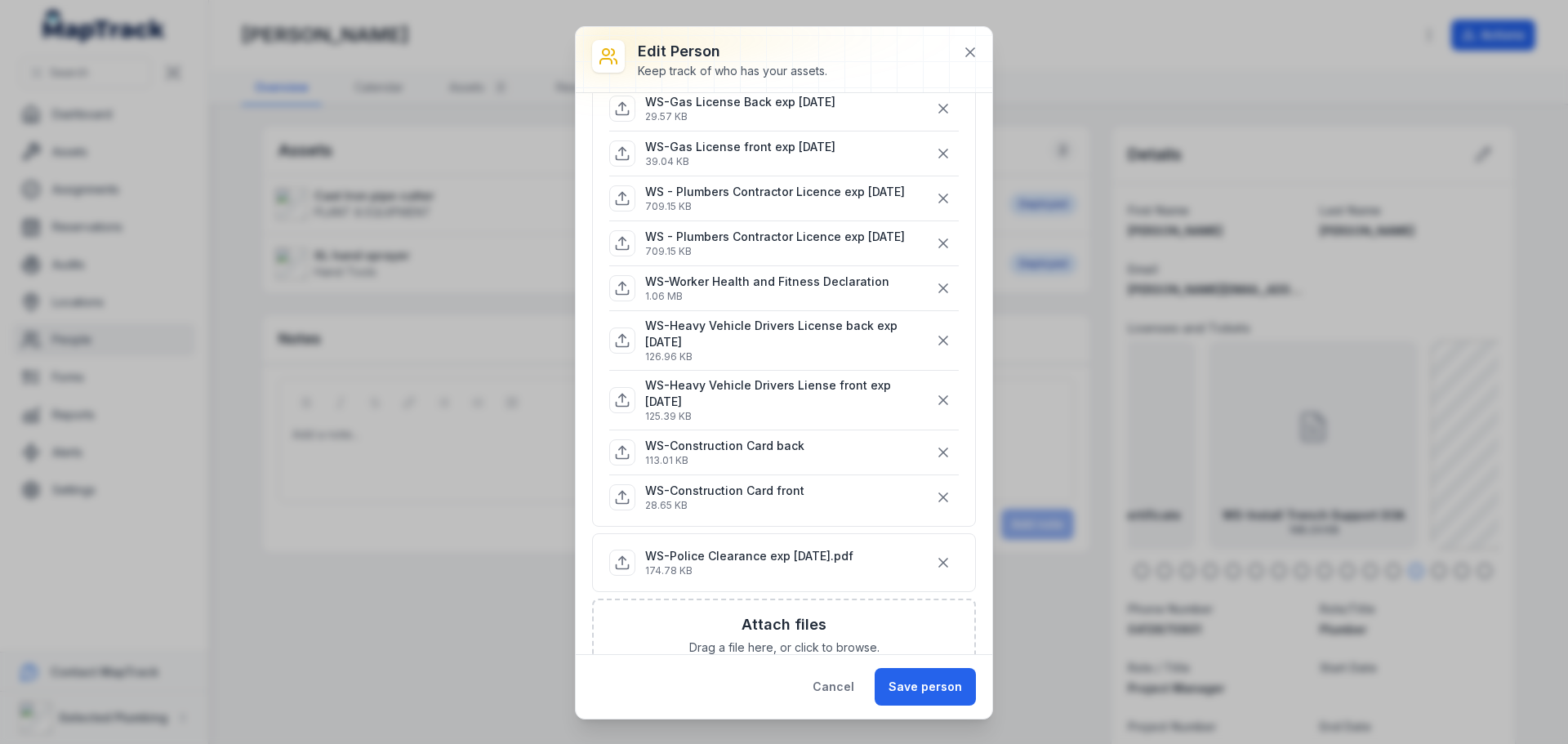
scroll to position [163, 0]
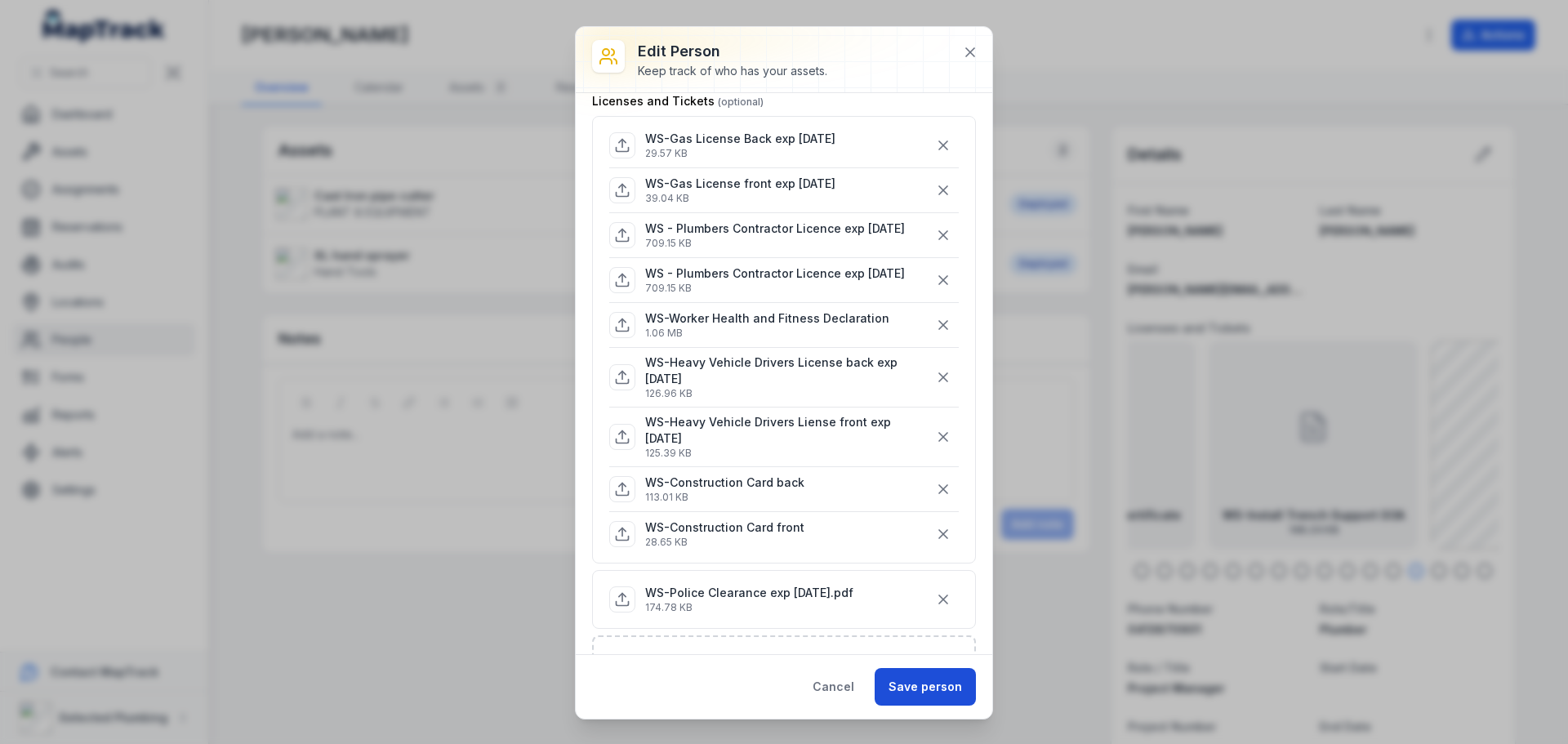
click at [912, 683] on button "Save person" at bounding box center [925, 686] width 101 height 37
